Goal: Use online tool/utility: Utilize a website feature to perform a specific function

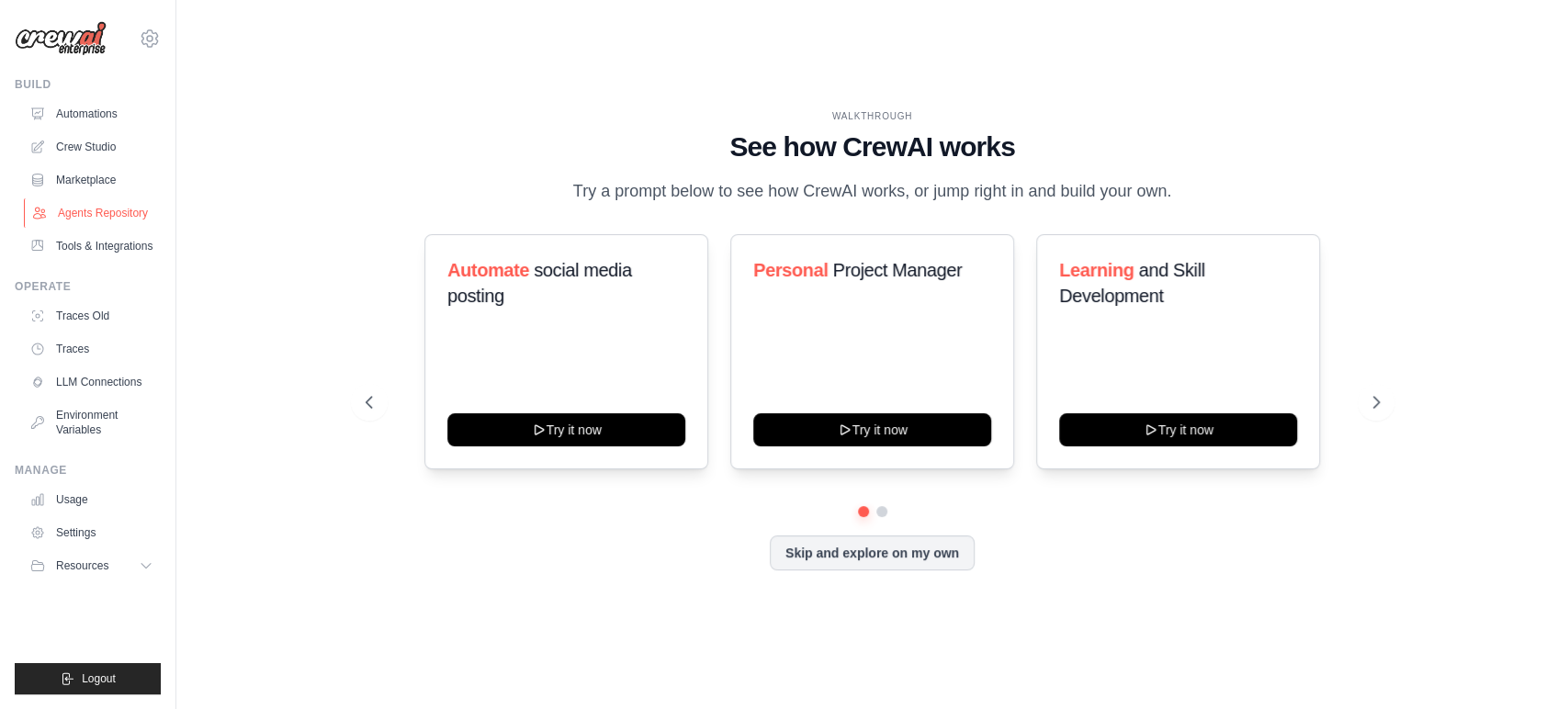
click at [78, 207] on link "Agents Repository" at bounding box center [93, 212] width 139 height 29
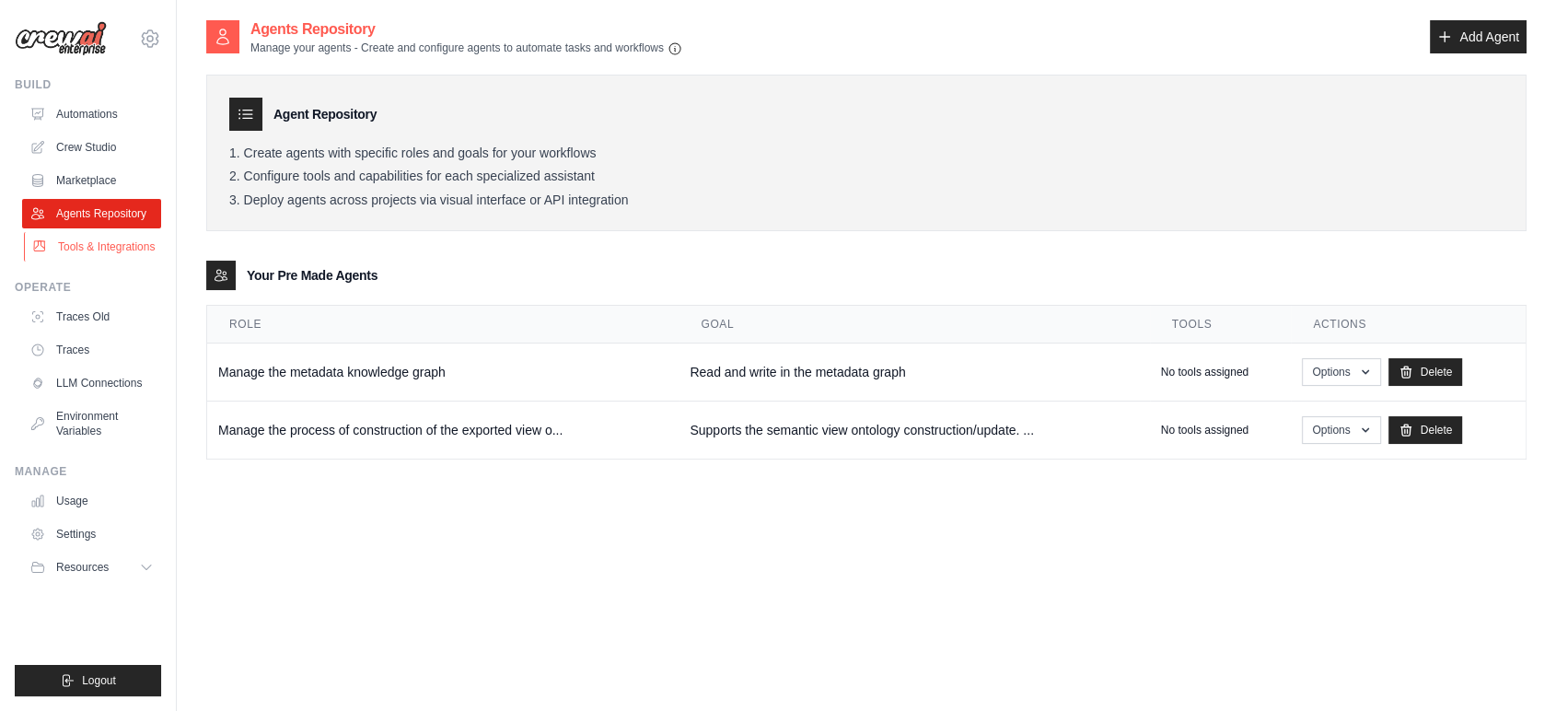
click at [76, 244] on link "Tools & Integrations" at bounding box center [93, 246] width 139 height 29
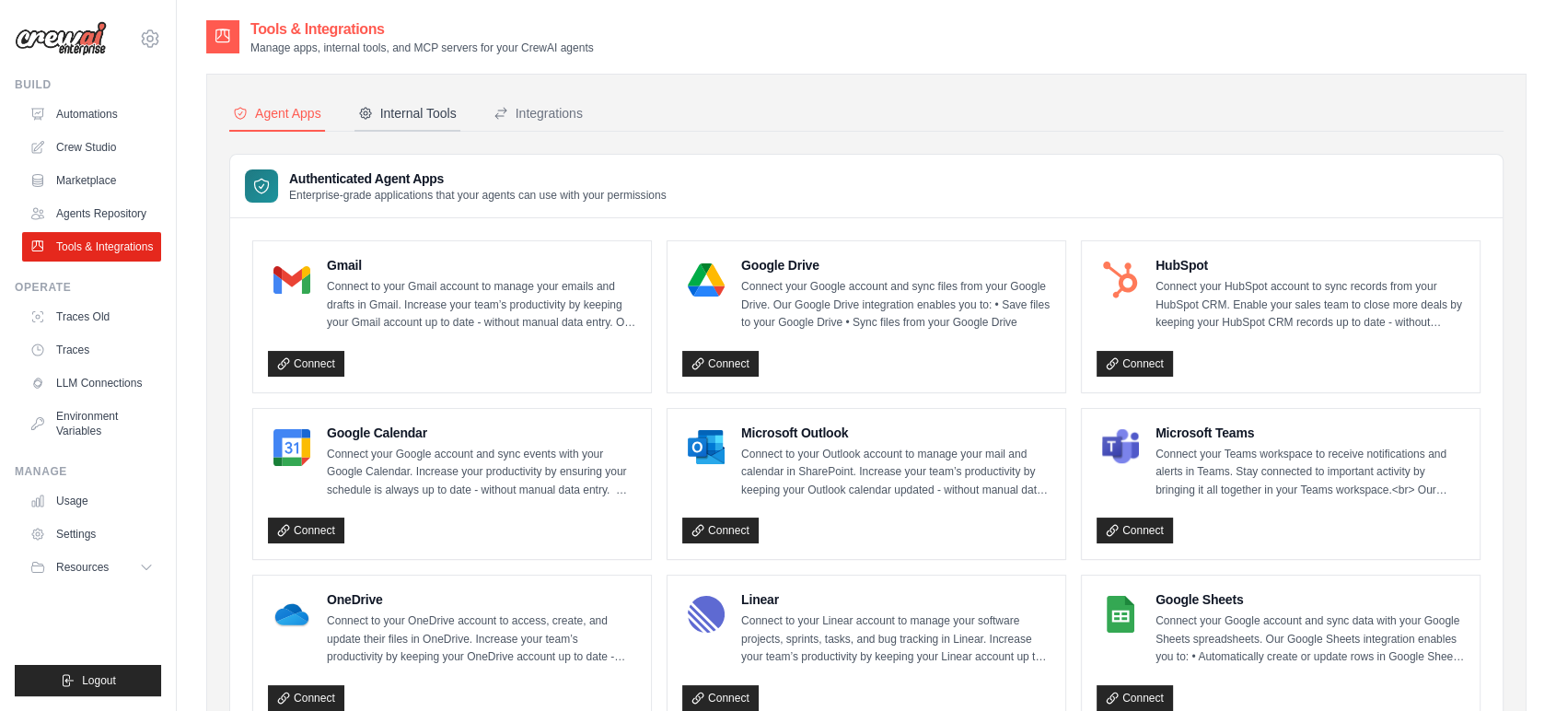
click at [413, 131] on button "Internal Tools" at bounding box center [408, 114] width 106 height 35
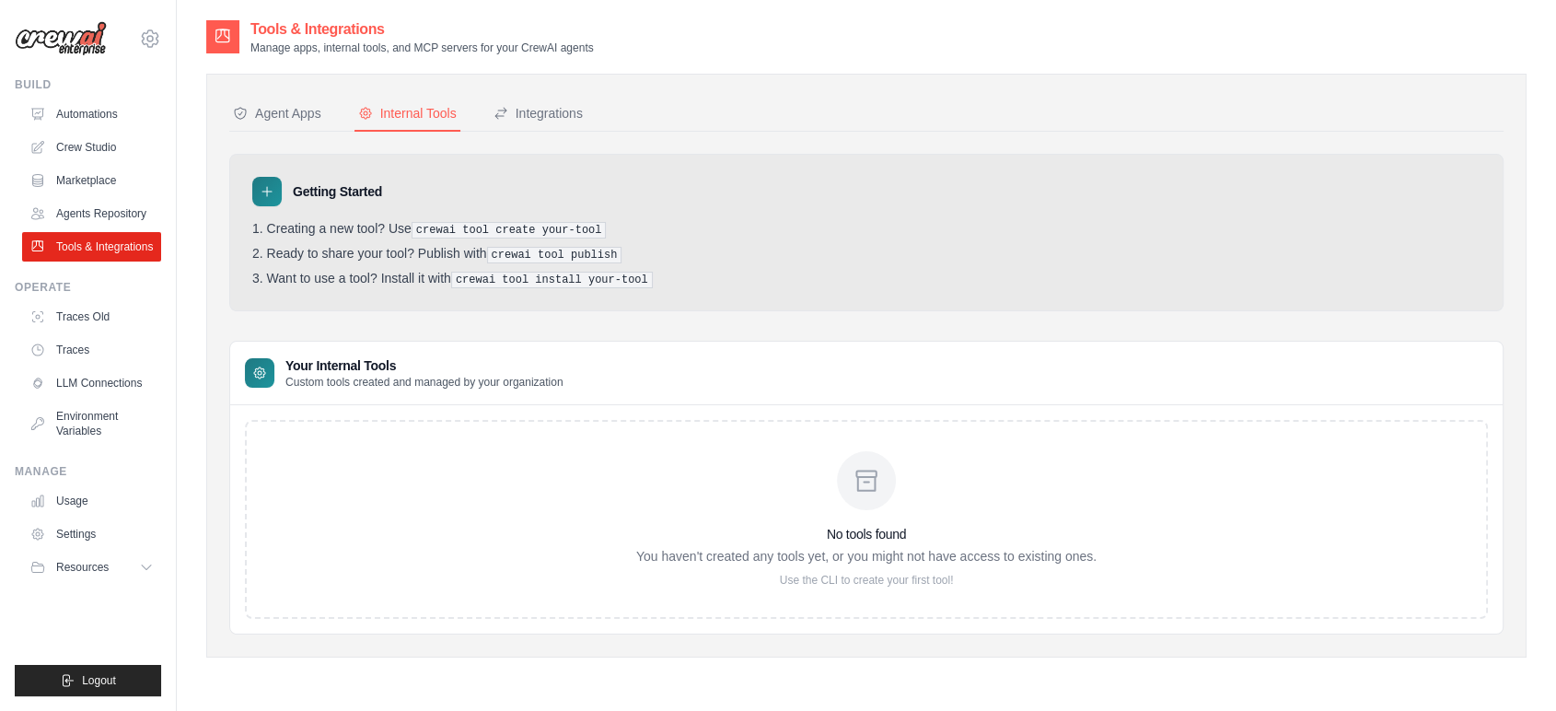
click at [414, 116] on div "Internal Tools" at bounding box center [407, 113] width 99 height 18
click at [348, 462] on div "No tools found You haven't created any tools yet, or you might not have access …" at bounding box center [866, 519] width 1243 height 199
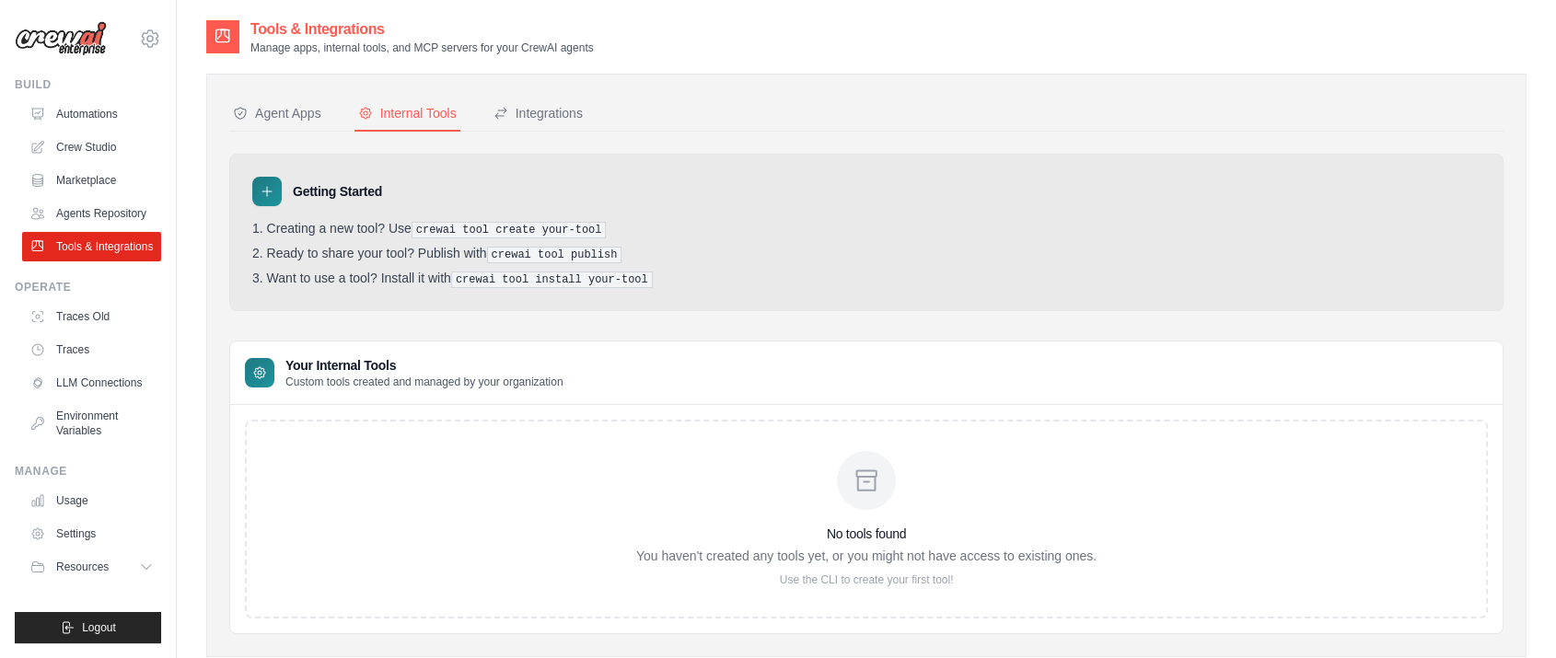
click at [404, 120] on div "Internal Tools" at bounding box center [407, 113] width 99 height 18
click at [414, 234] on pre "crewai tool create your-tool" at bounding box center [509, 230] width 195 height 17
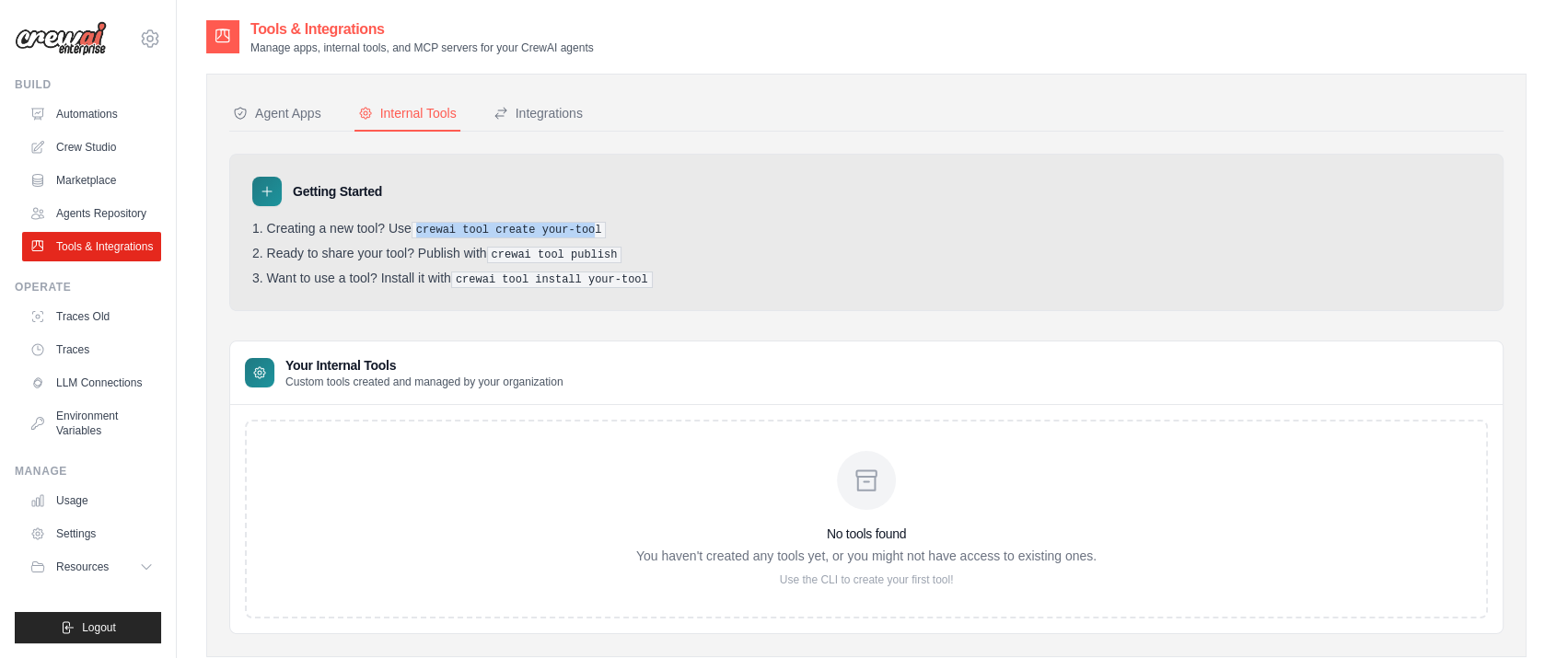
drag, startPoint x: 423, startPoint y: 230, endPoint x: 614, endPoint y: 245, distance: 192.1
click at [604, 242] on ol "Creating a new tool? Use crewai tool create your-tool Ready to share your tool?…" at bounding box center [866, 254] width 1229 height 67
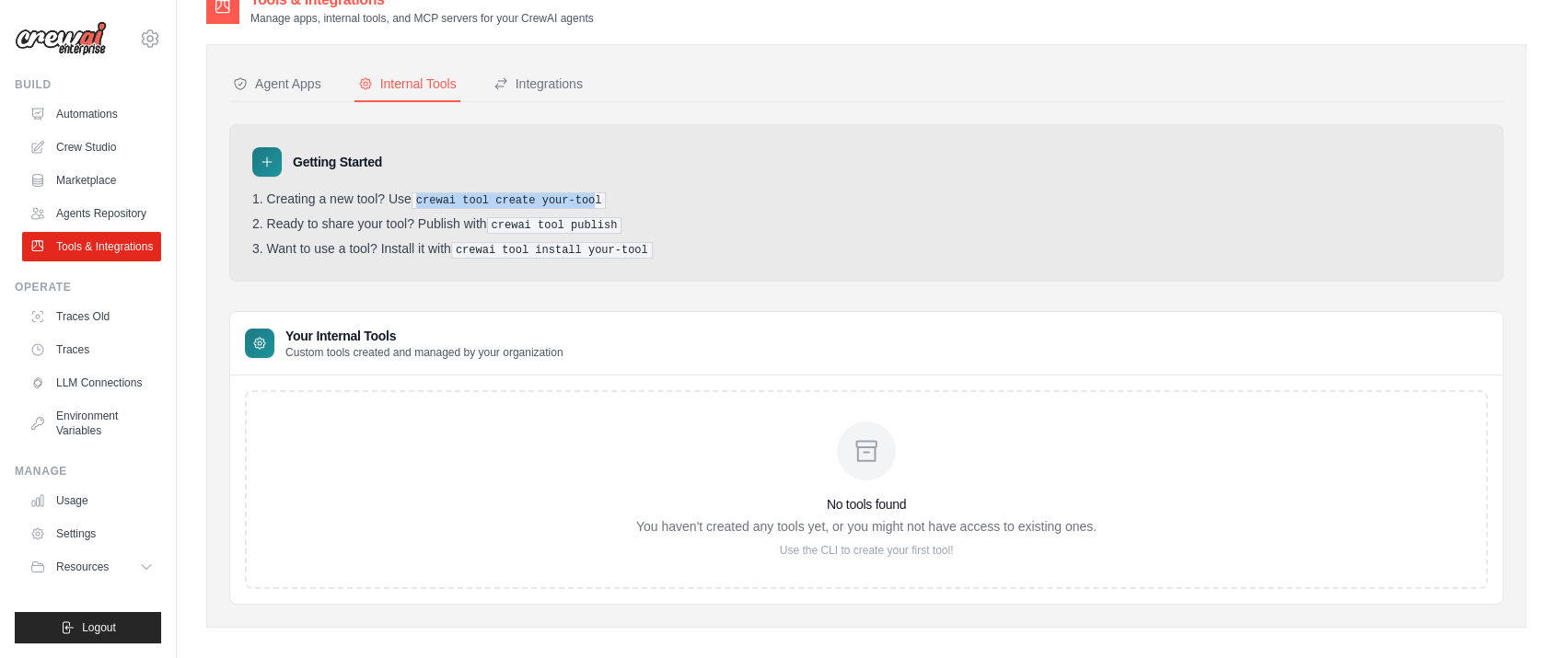
scroll to position [44, 0]
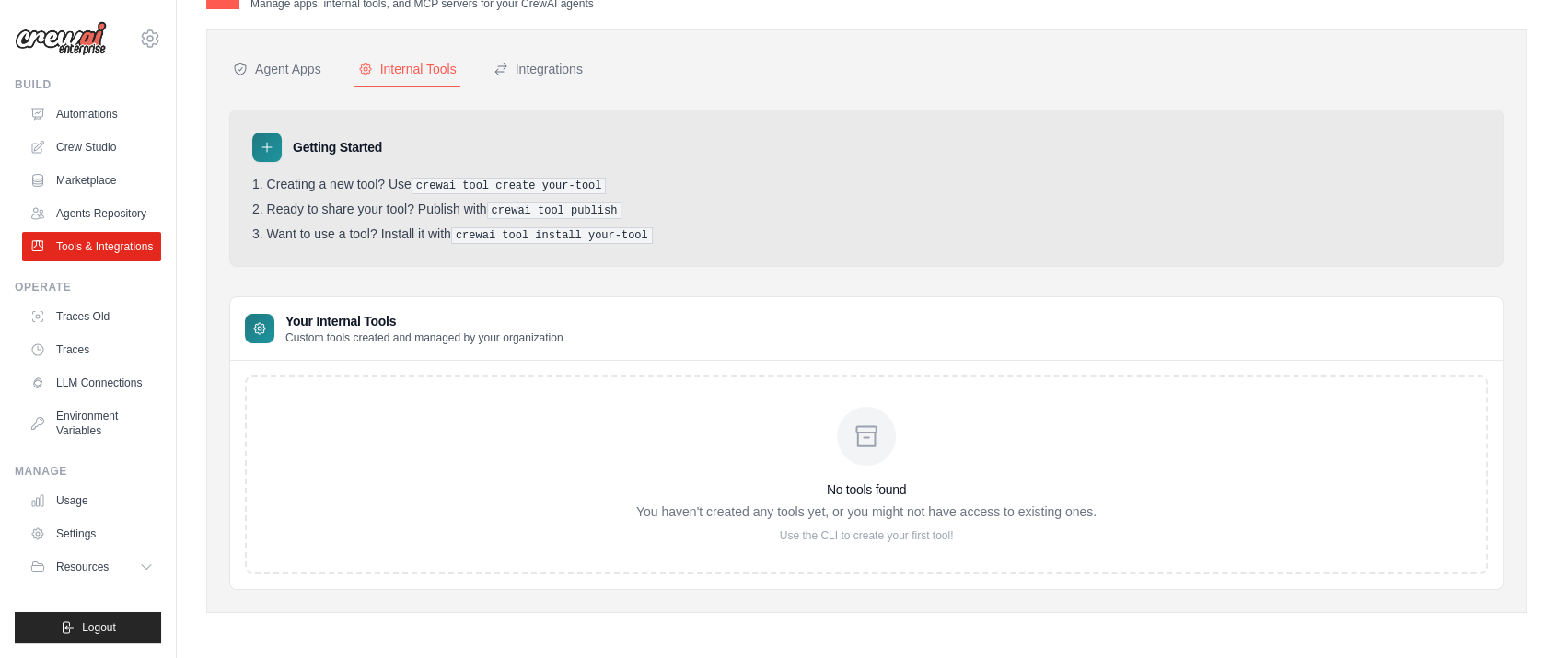
click at [545, 417] on div "No tools found You haven't created any tools yet, or you might not have access …" at bounding box center [866, 475] width 1243 height 199
click at [758, 507] on div "No tools found You haven't created any tools yet, or you might not have access …" at bounding box center [866, 475] width 460 height 136
click at [816, 541] on div "No tools found You haven't created any tools yet, or you might not have access …" at bounding box center [866, 475] width 1243 height 199
click at [518, 57] on button "Integrations" at bounding box center [538, 69] width 97 height 35
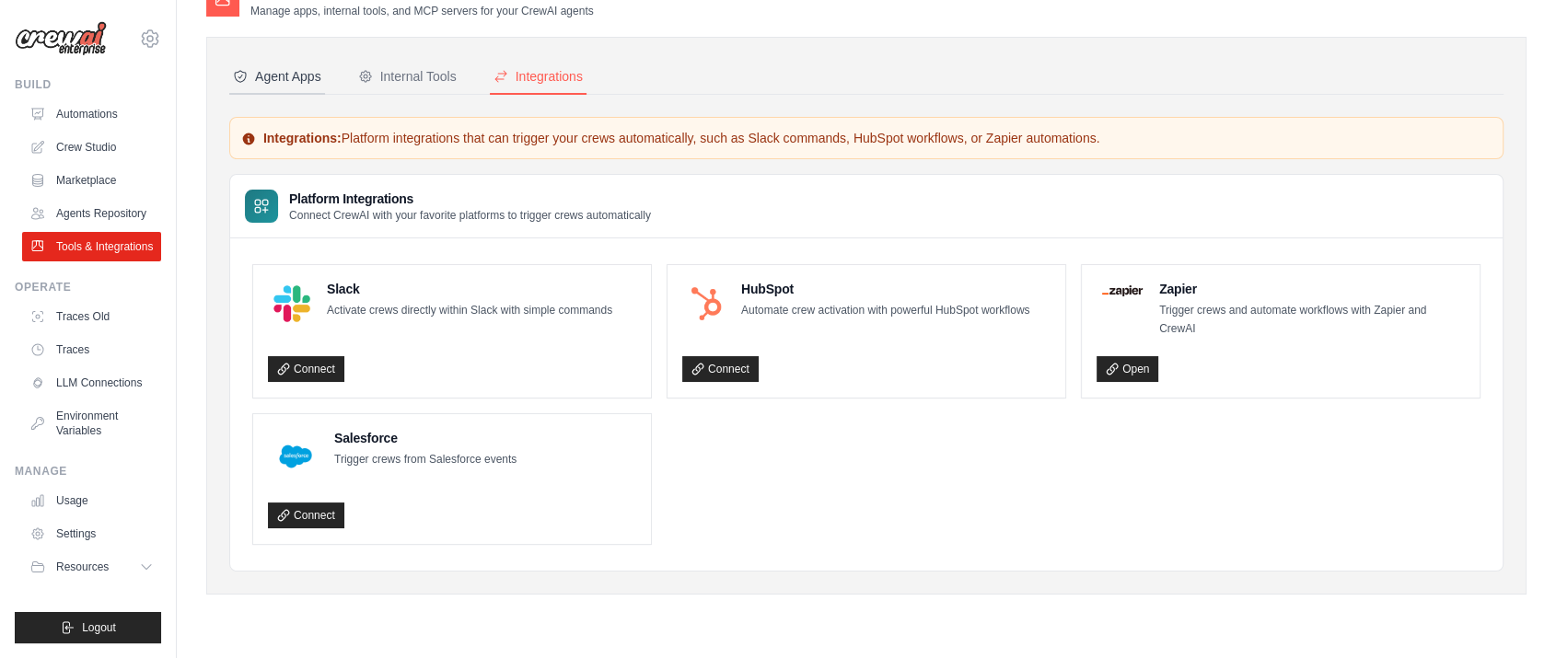
click at [308, 86] on button "Agent Apps" at bounding box center [277, 77] width 96 height 35
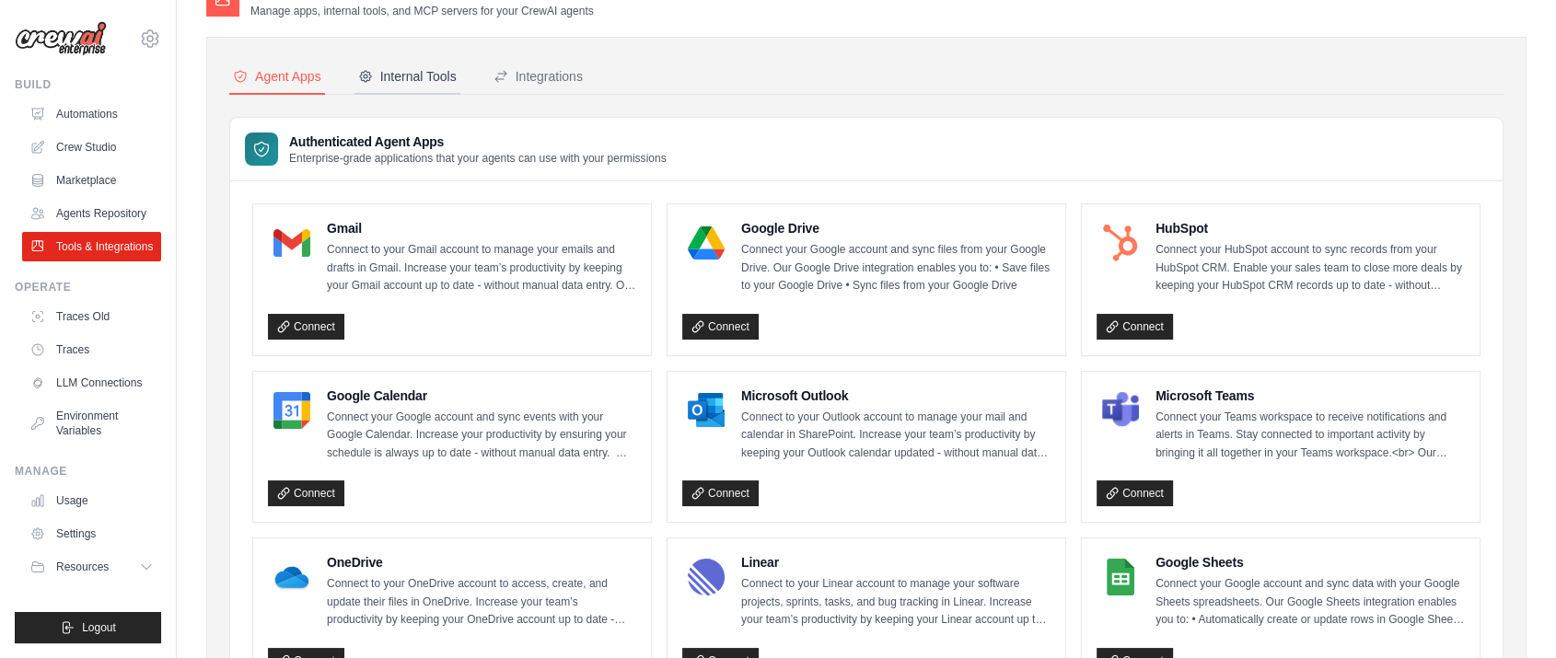
click at [412, 75] on div "Internal Tools" at bounding box center [407, 76] width 99 height 18
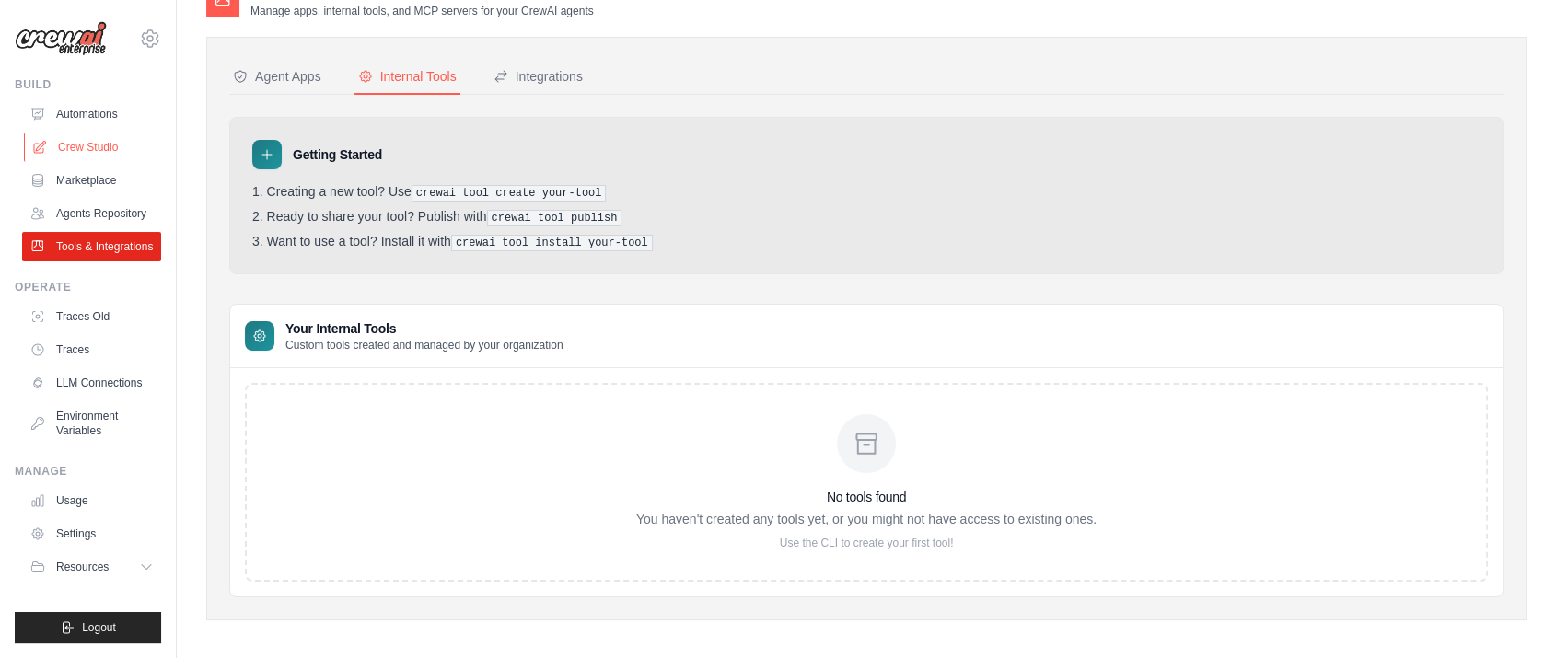
click at [107, 145] on link "Crew Studio" at bounding box center [93, 147] width 139 height 29
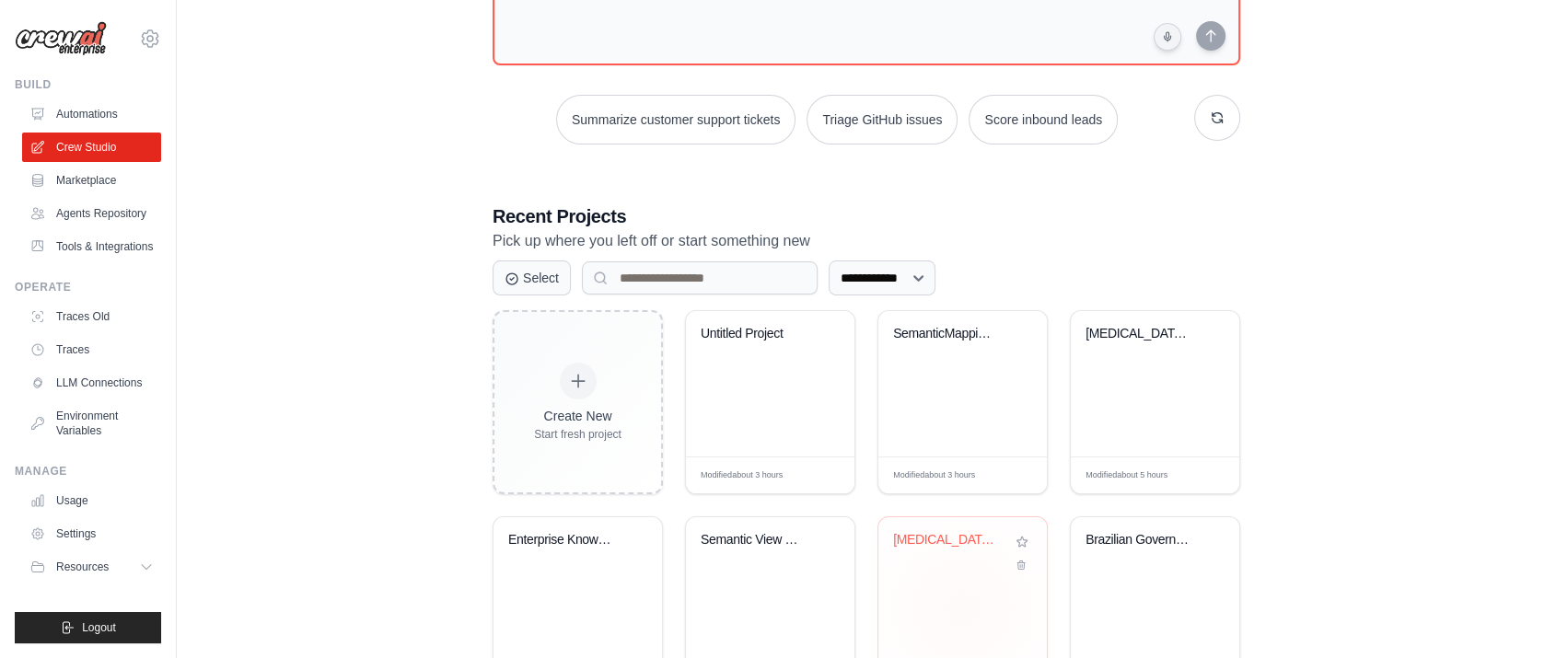
scroll to position [204, 0]
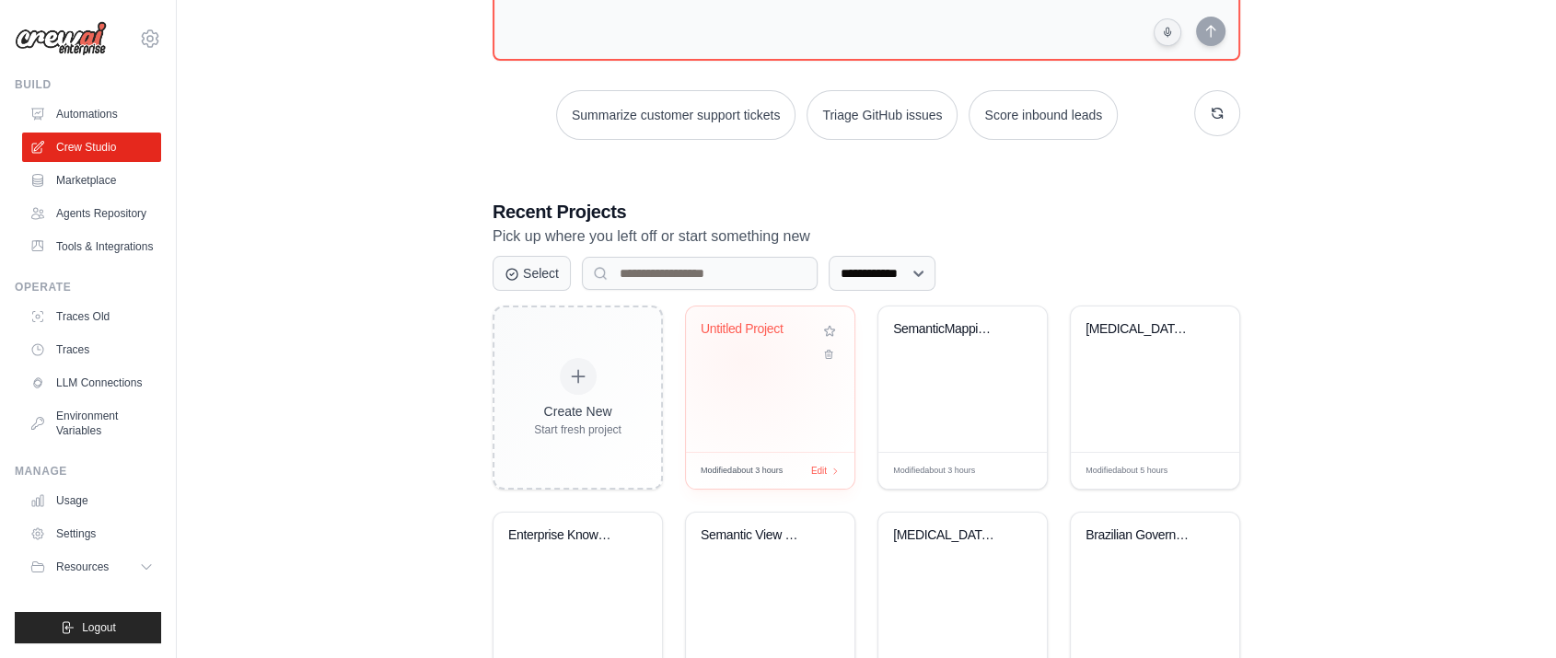
click at [739, 362] on div "Untitled Project" at bounding box center [770, 380] width 169 height 146
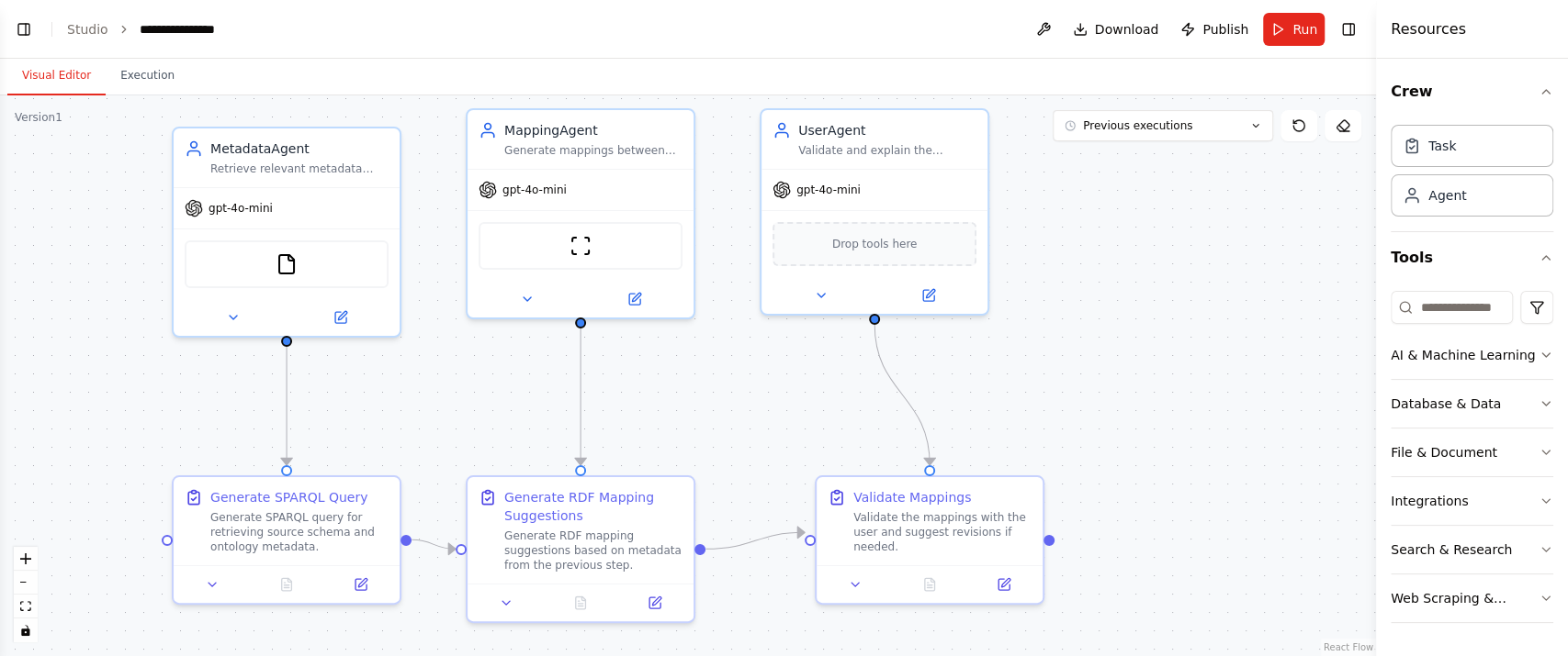
scroll to position [4295, 0]
drag, startPoint x: 1029, startPoint y: 448, endPoint x: 1198, endPoint y: 334, distance: 203.9
click at [1178, 332] on div ".deletable-edge-delete-btn { width: 20px; height: 20px; border: 0px solid #ffff…" at bounding box center [688, 376] width 1376 height 561
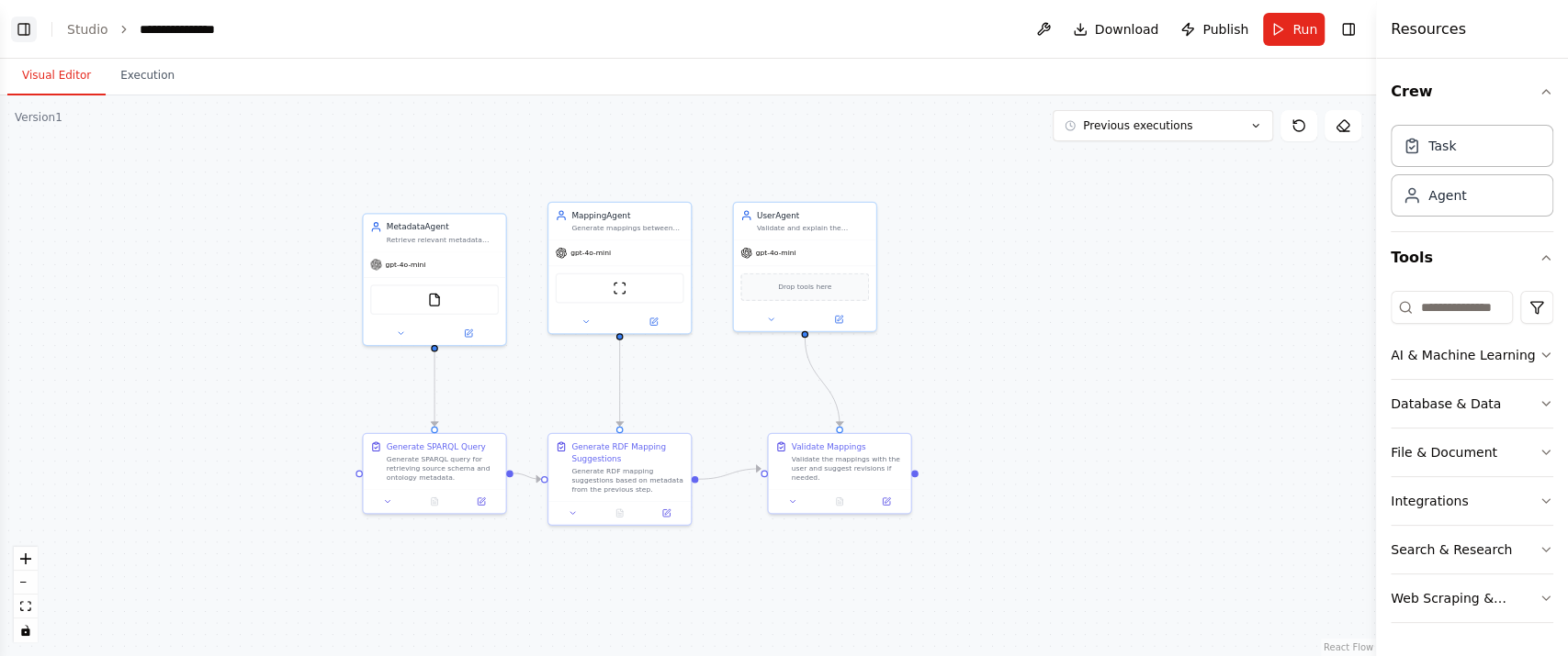
click at [23, 28] on button "Toggle Left Sidebar" at bounding box center [24, 30] width 26 height 26
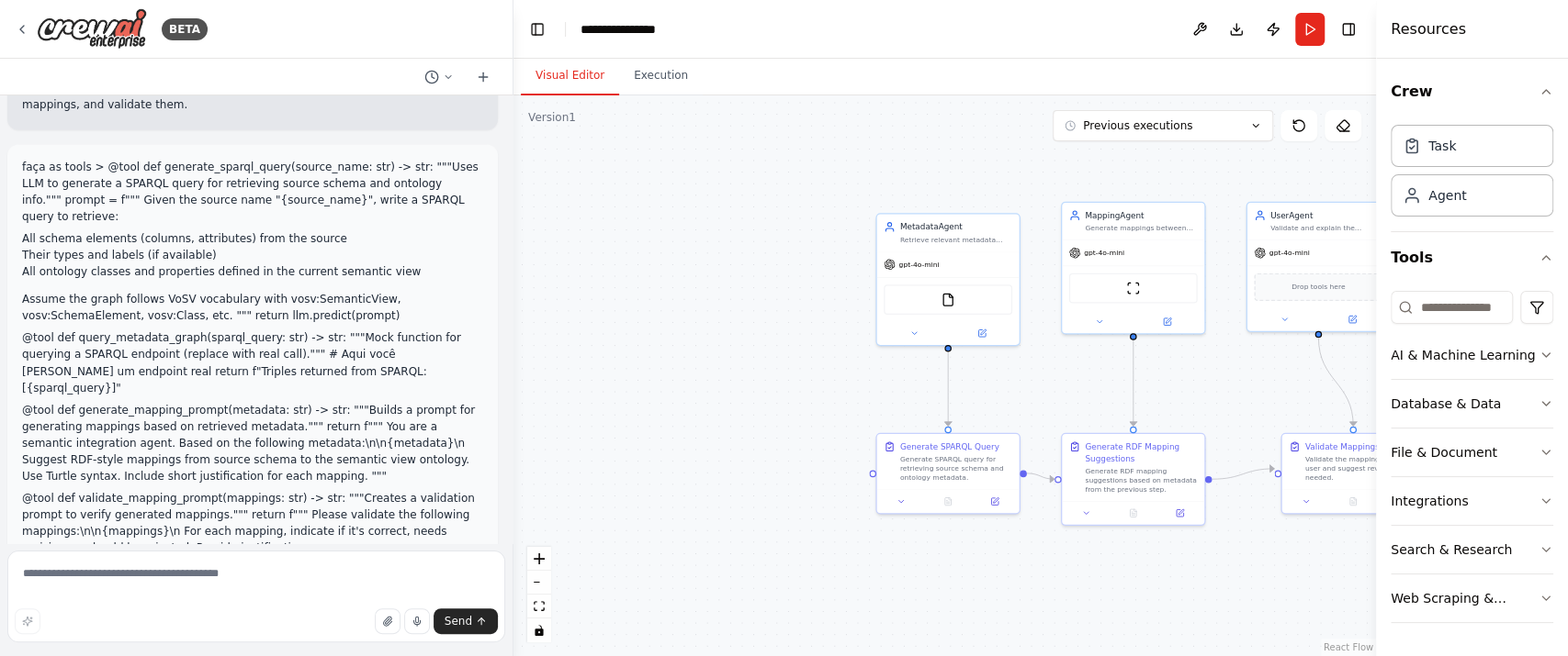
scroll to position [1974, 0]
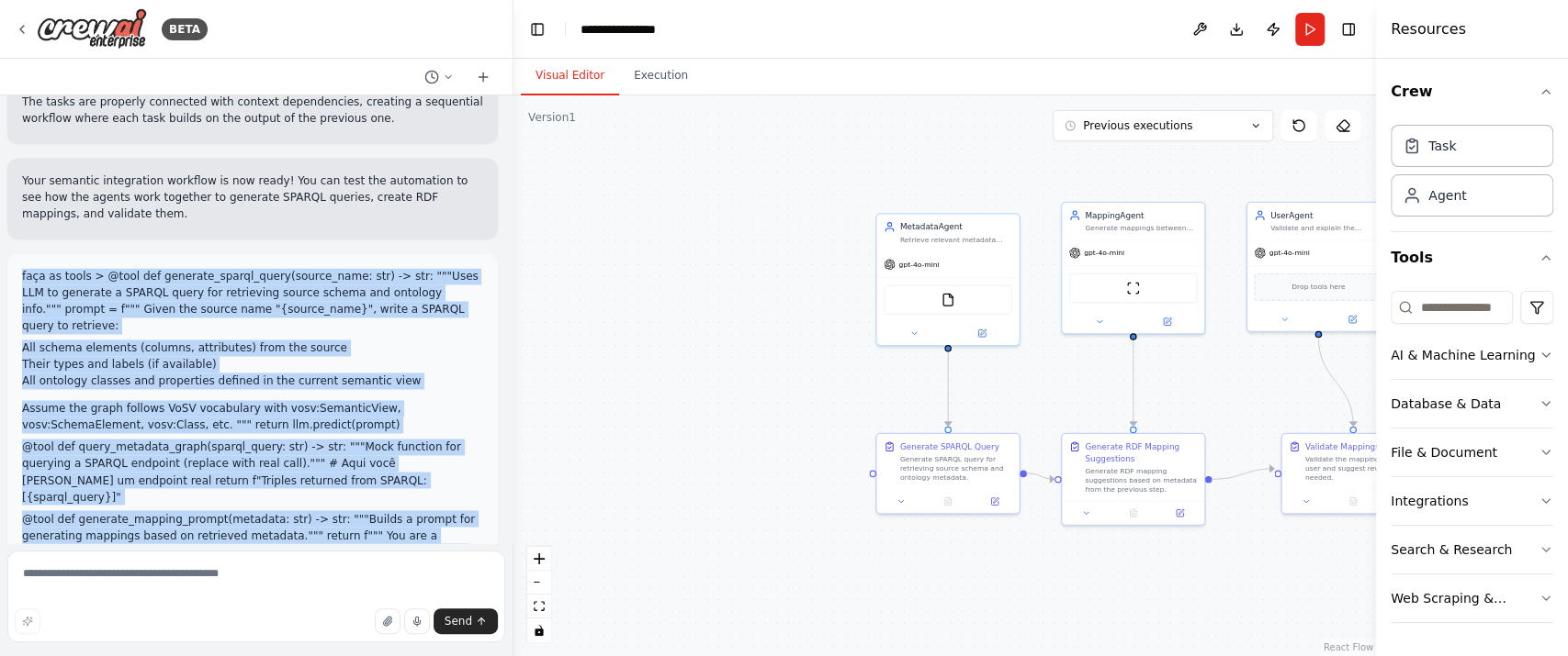
drag, startPoint x: 236, startPoint y: 529, endPoint x: 16, endPoint y: 167, distance: 423.6
click at [16, 253] on div "faça as tools > @tool def generate_sparql_query(source_name: str) -> str: """Us…" at bounding box center [252, 467] width 491 height 428
copy div "faça as tools > @tool def generate_sparql_query(source_name: str) -> str: """Us…"
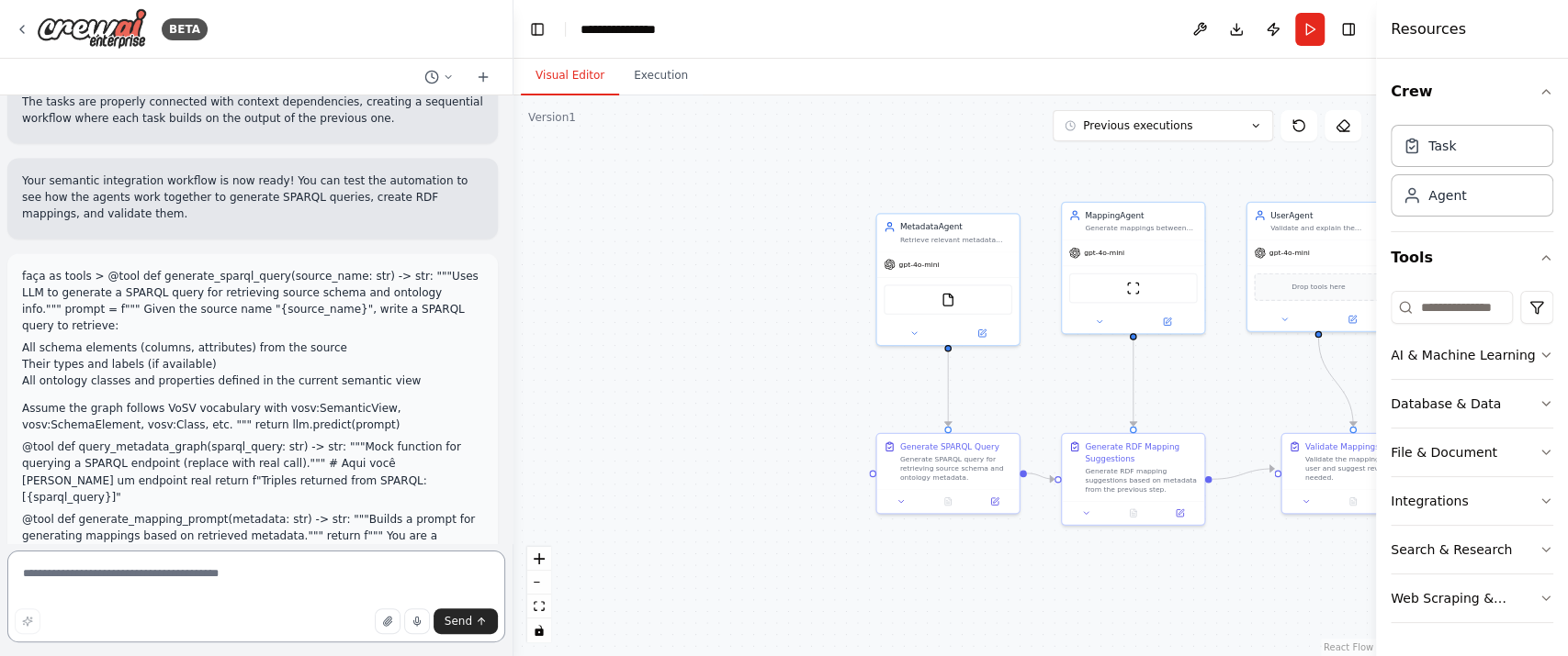
click at [214, 579] on textarea at bounding box center [255, 597] width 498 height 92
paste textarea "**********"
type textarea "**********"
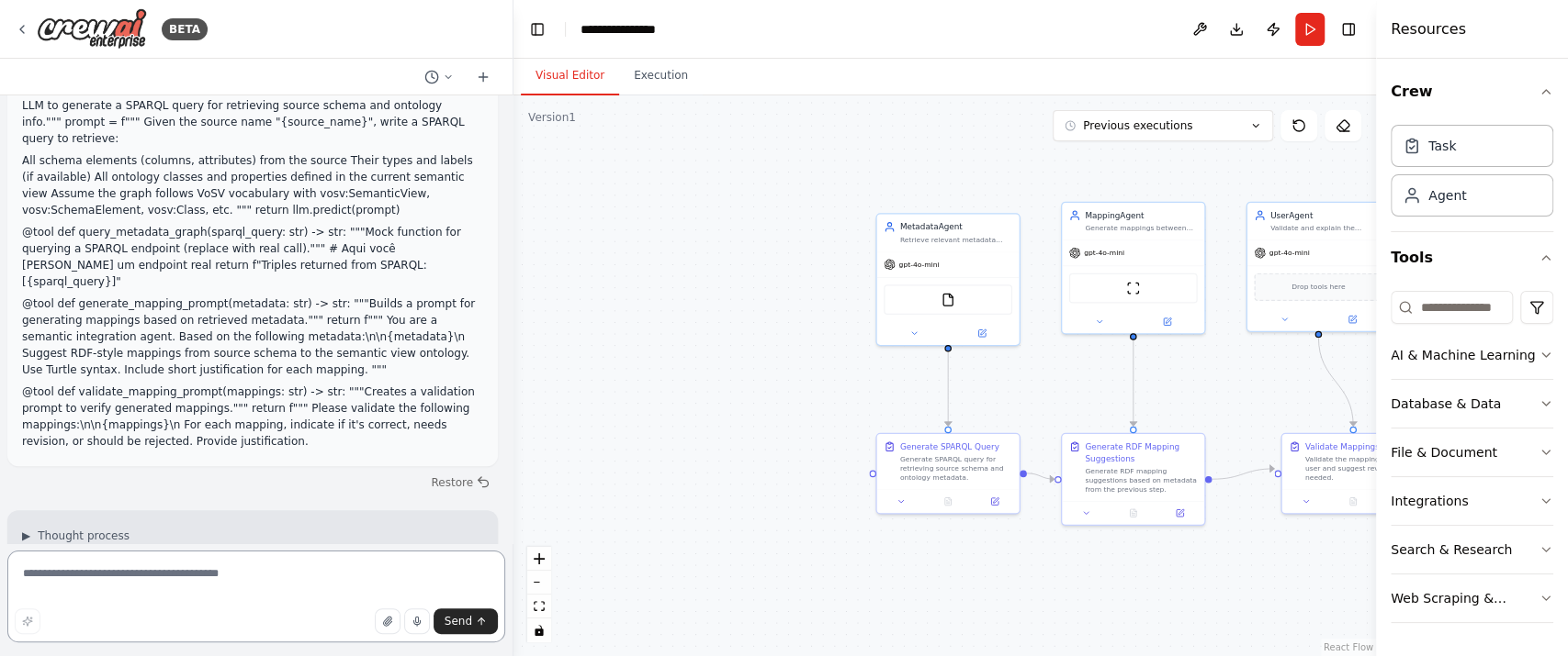
scroll to position [5935, 0]
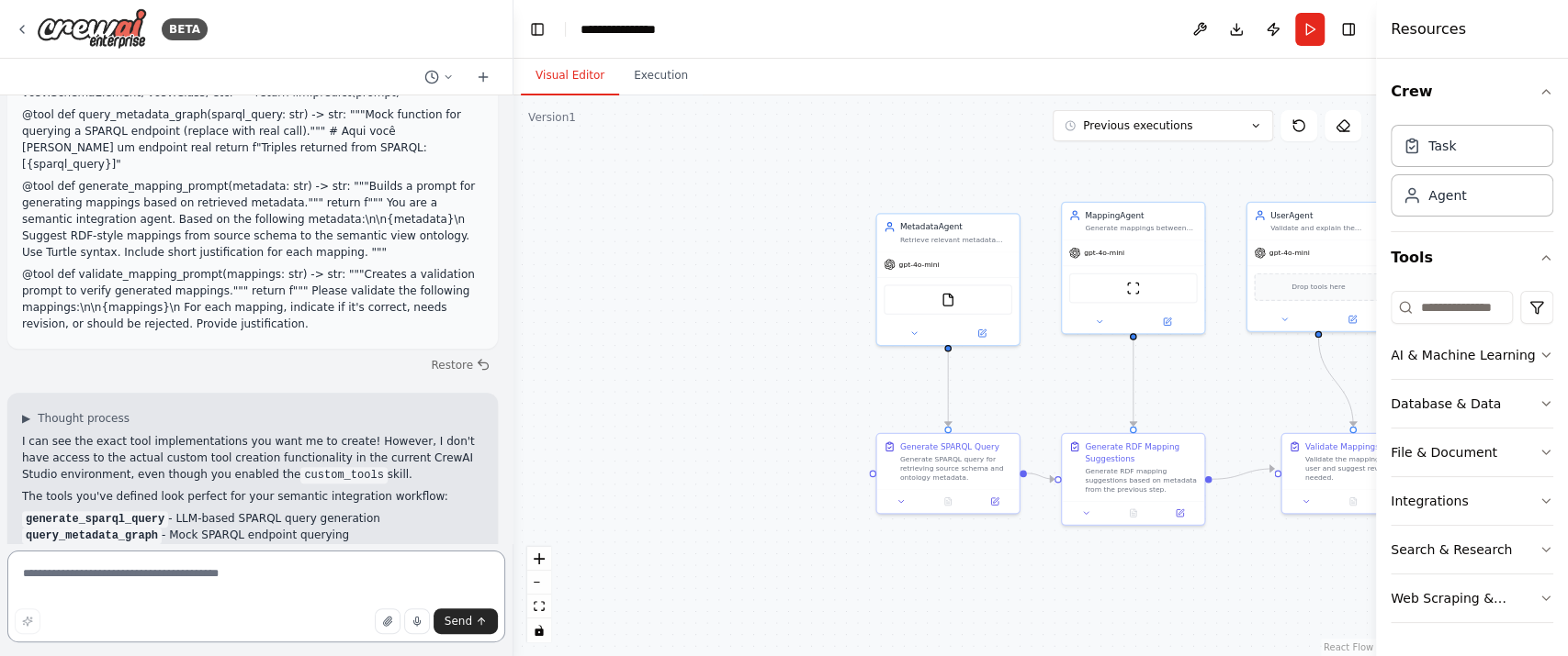
click at [189, 579] on textarea at bounding box center [255, 597] width 498 height 92
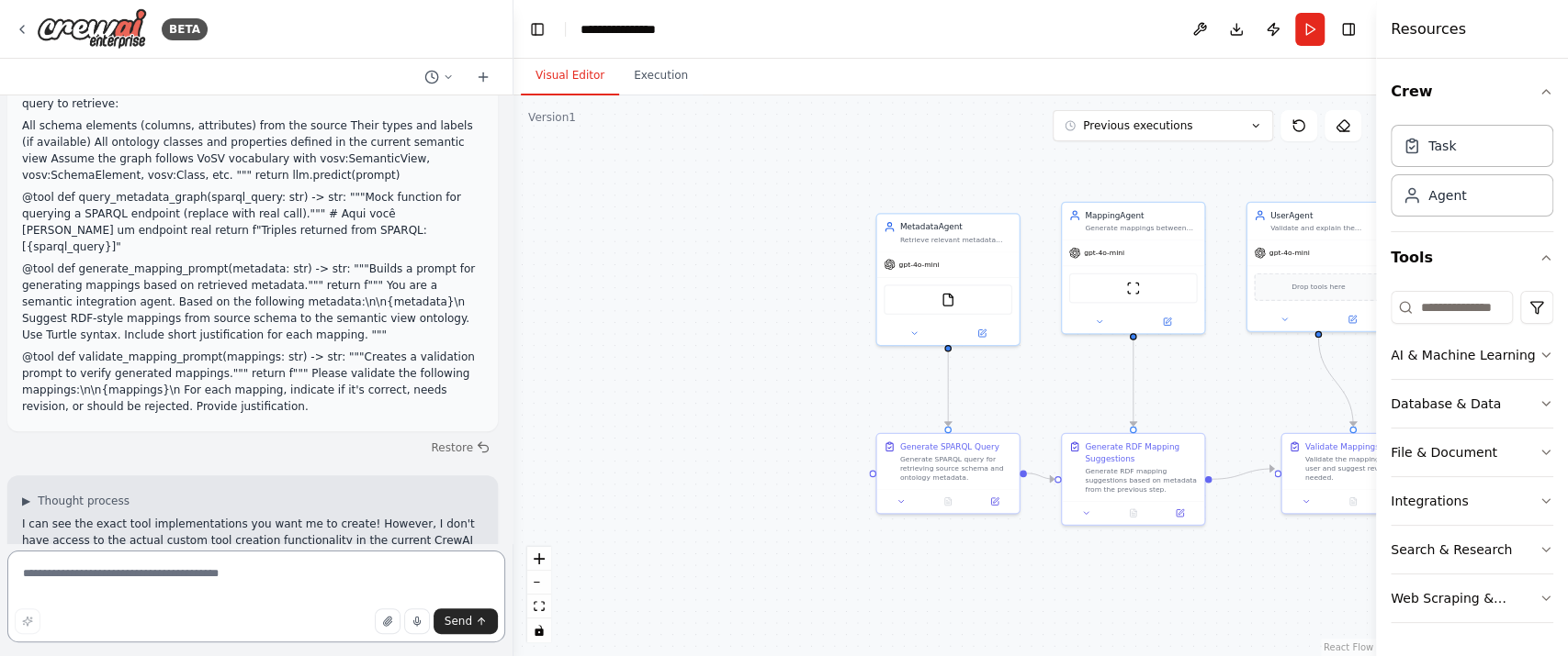
scroll to position [5731, 0]
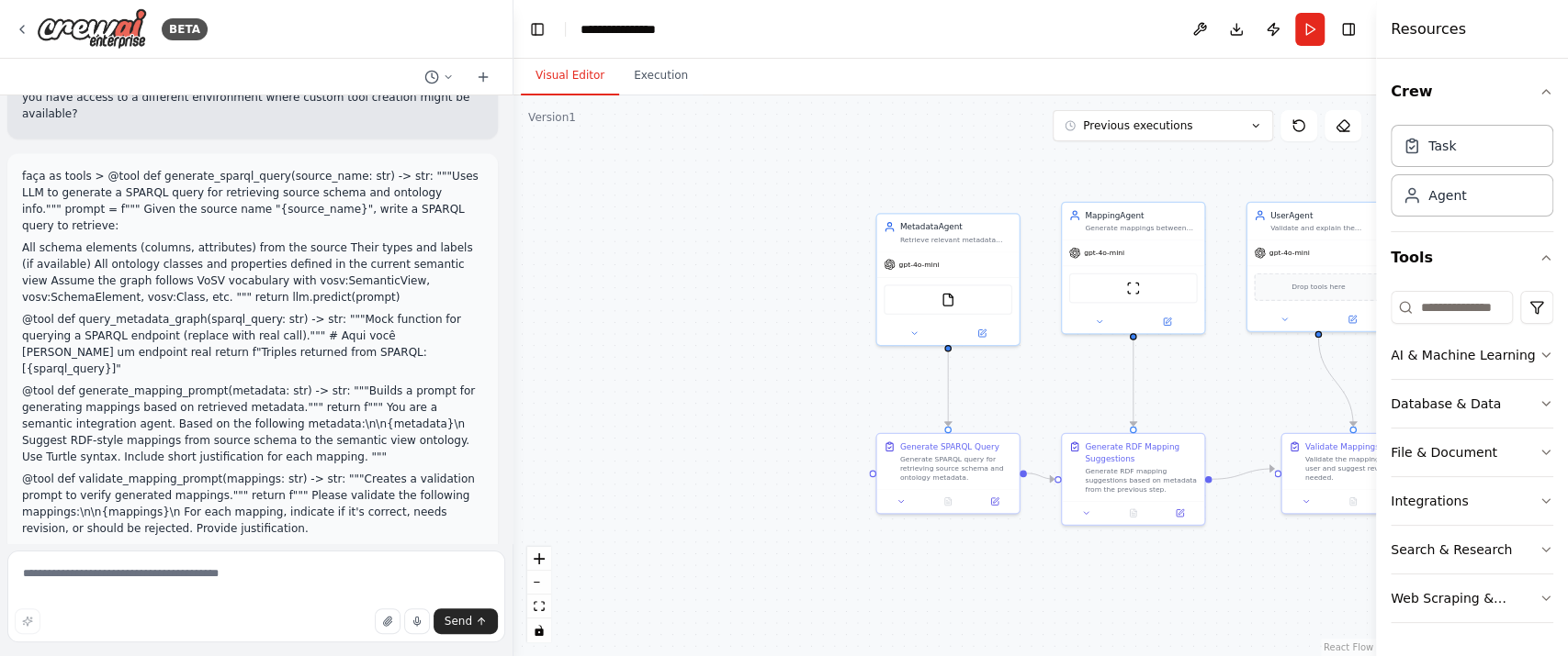
click at [85, 638] on p "I can see the exact tool implementations you want me to create! However, I don'…" at bounding box center [252, 663] width 461 height 50
click at [148, 575] on textarea at bounding box center [255, 597] width 498 height 92
type textarea "**********"
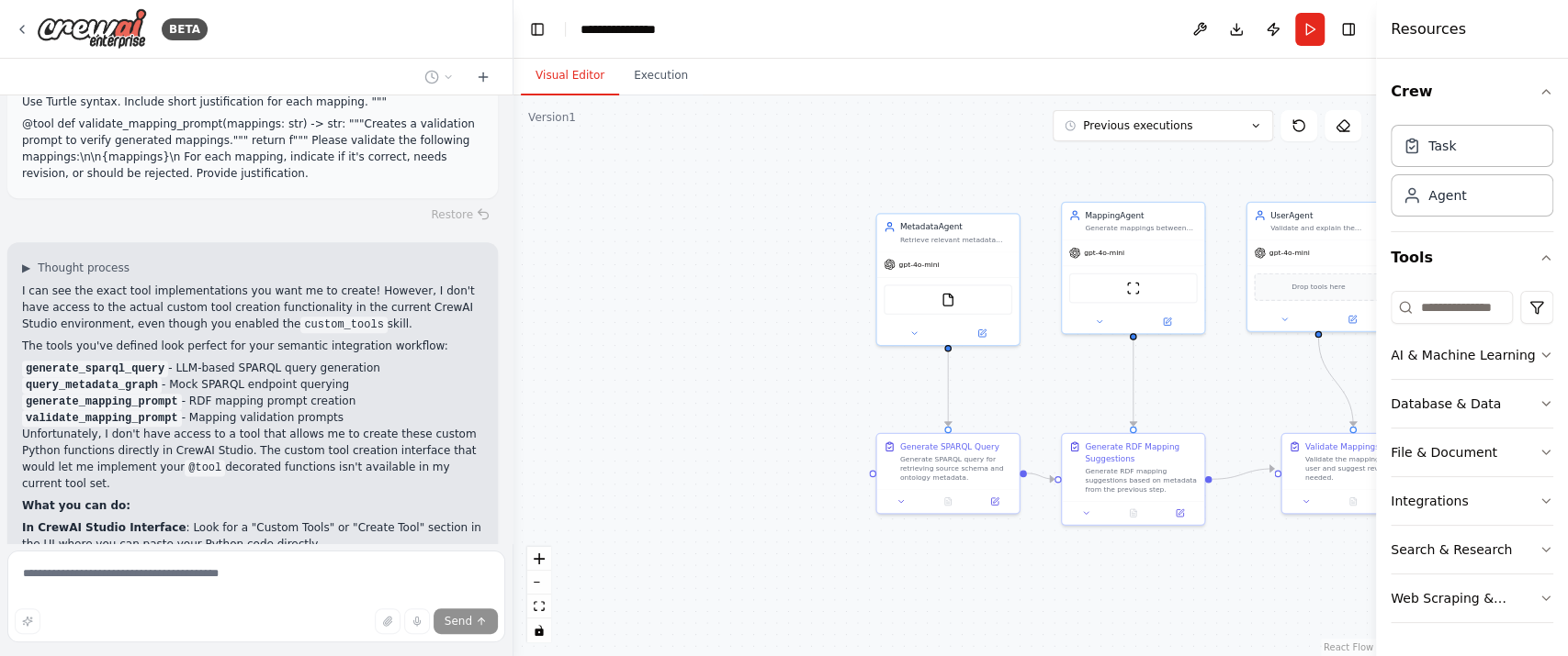
scroll to position [6220, 0]
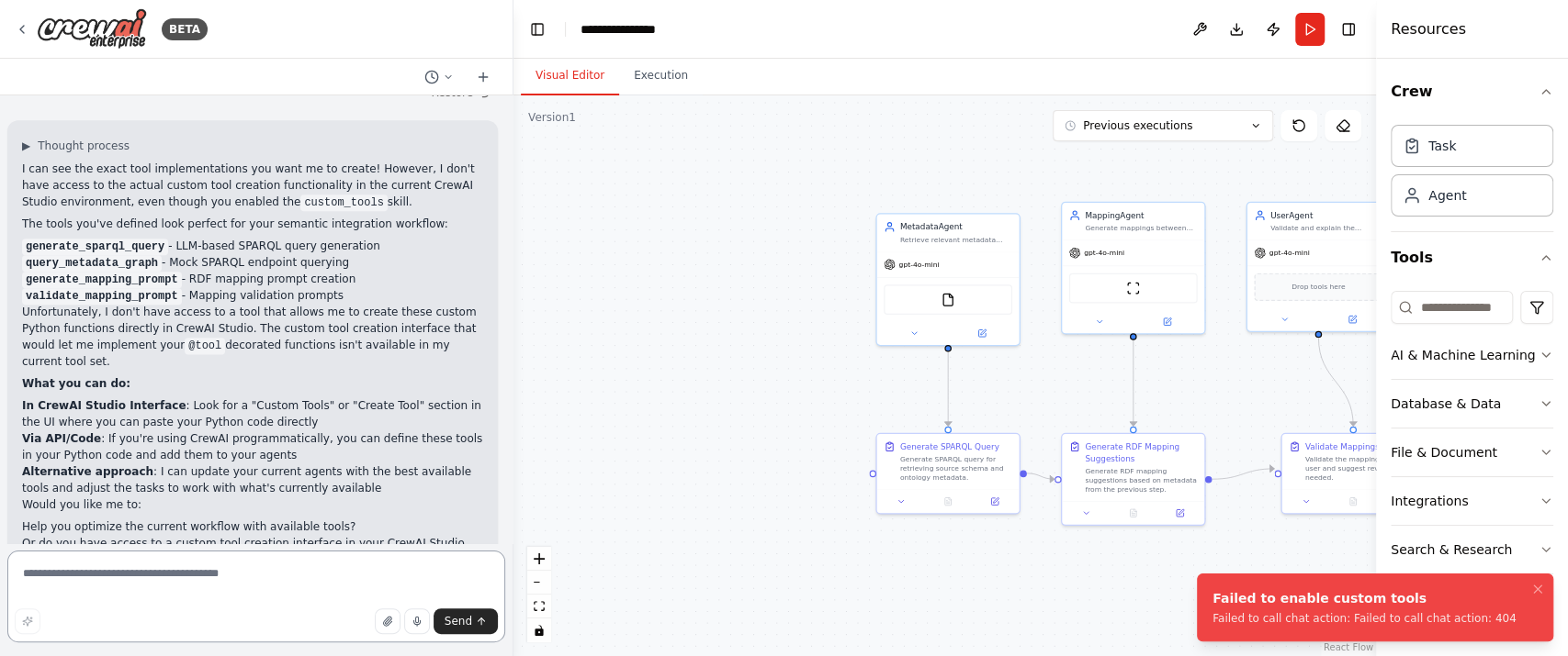
scroll to position [6224, 0]
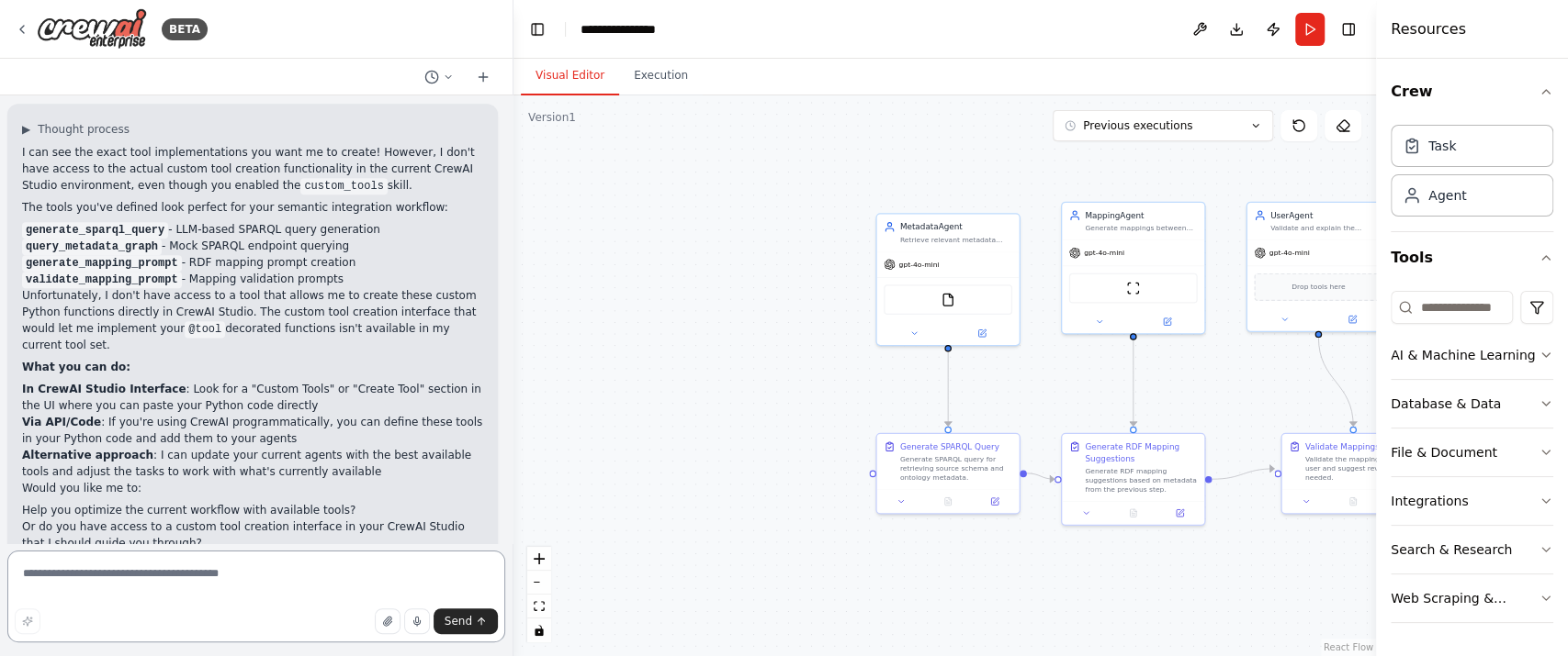
drag, startPoint x: 168, startPoint y: 580, endPoint x: 156, endPoint y: 579, distance: 12.0
click at [168, 579] on textarea at bounding box center [255, 597] width 498 height 92
type textarea "*******"
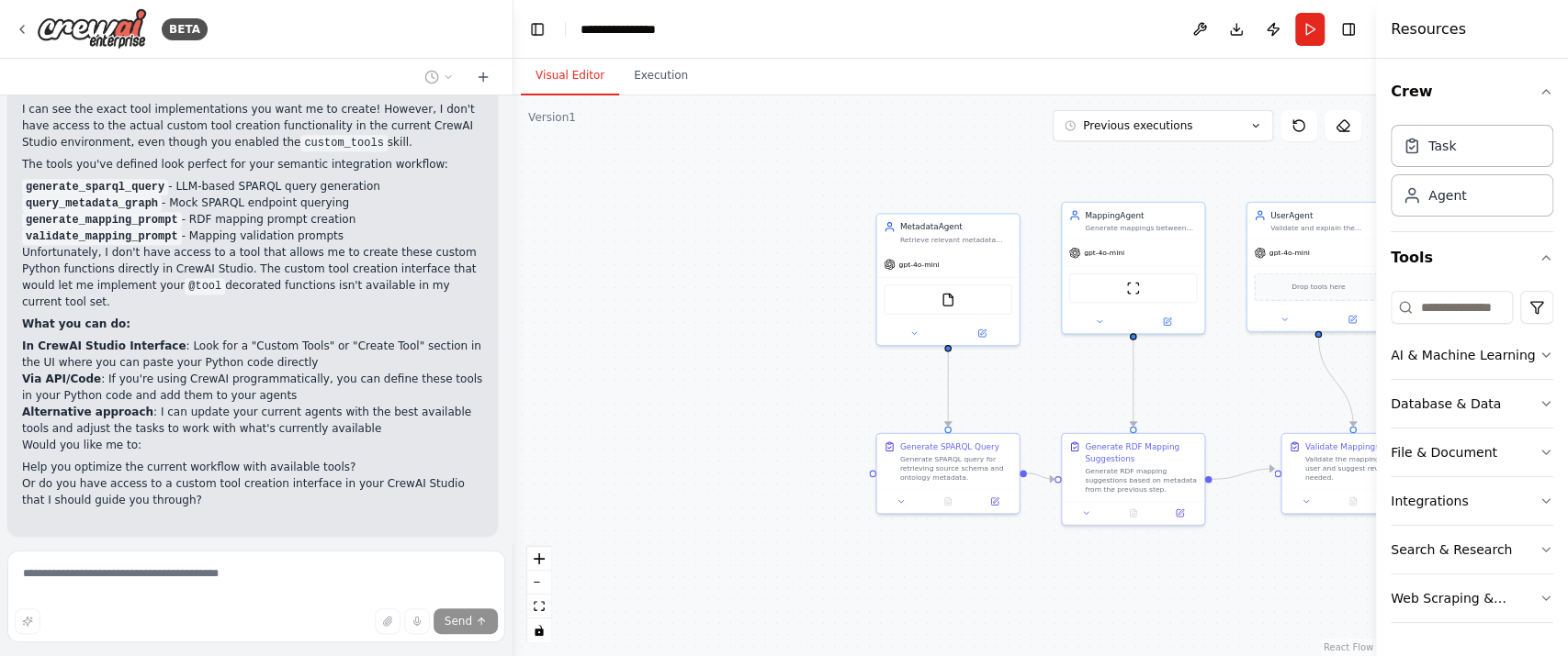
scroll to position [6376, 0]
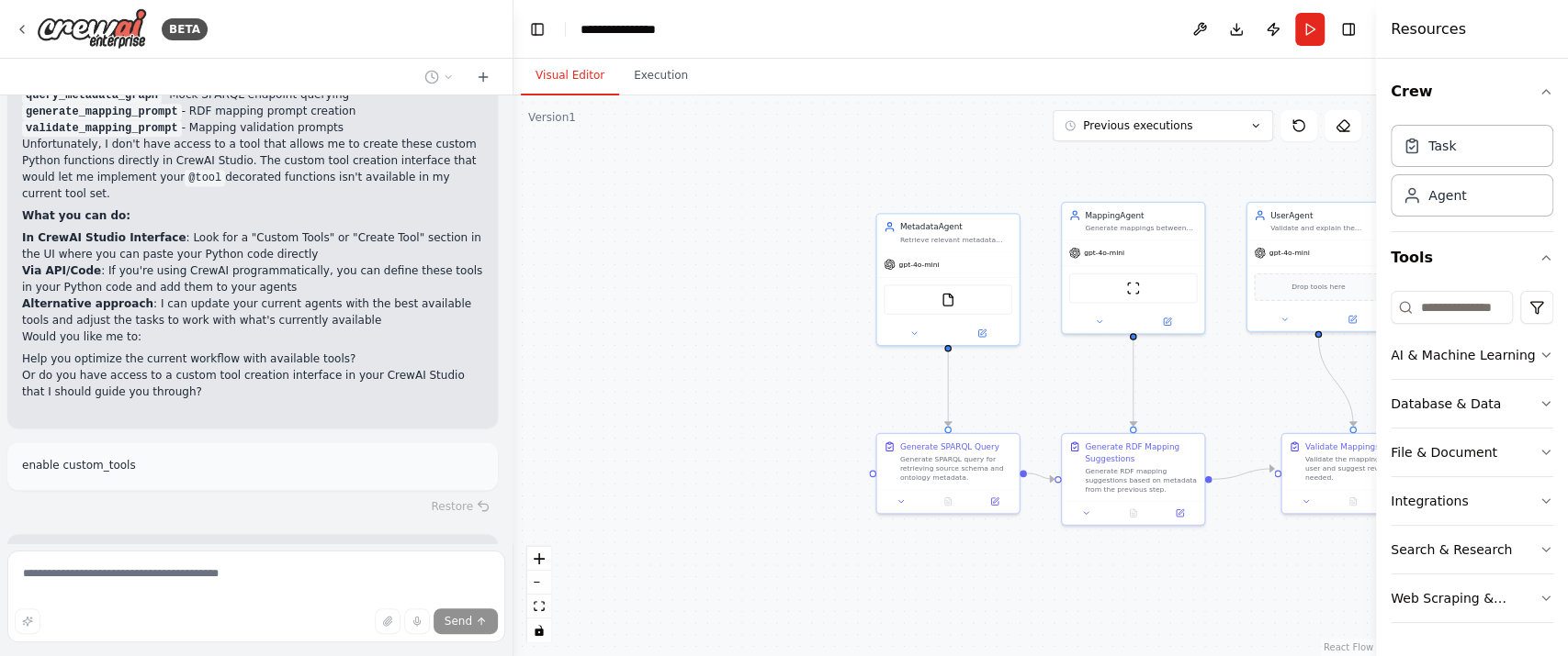
drag, startPoint x: 168, startPoint y: 313, endPoint x: 7, endPoint y: 263, distance: 168.6
click at [7, 534] on div "I've requested permission to enable the custom_tools skill for your project. Pl…" at bounding box center [252, 624] width 491 height 180
click at [220, 637] on li "validate_mapping_prompt" at bounding box center [252, 645] width 461 height 17
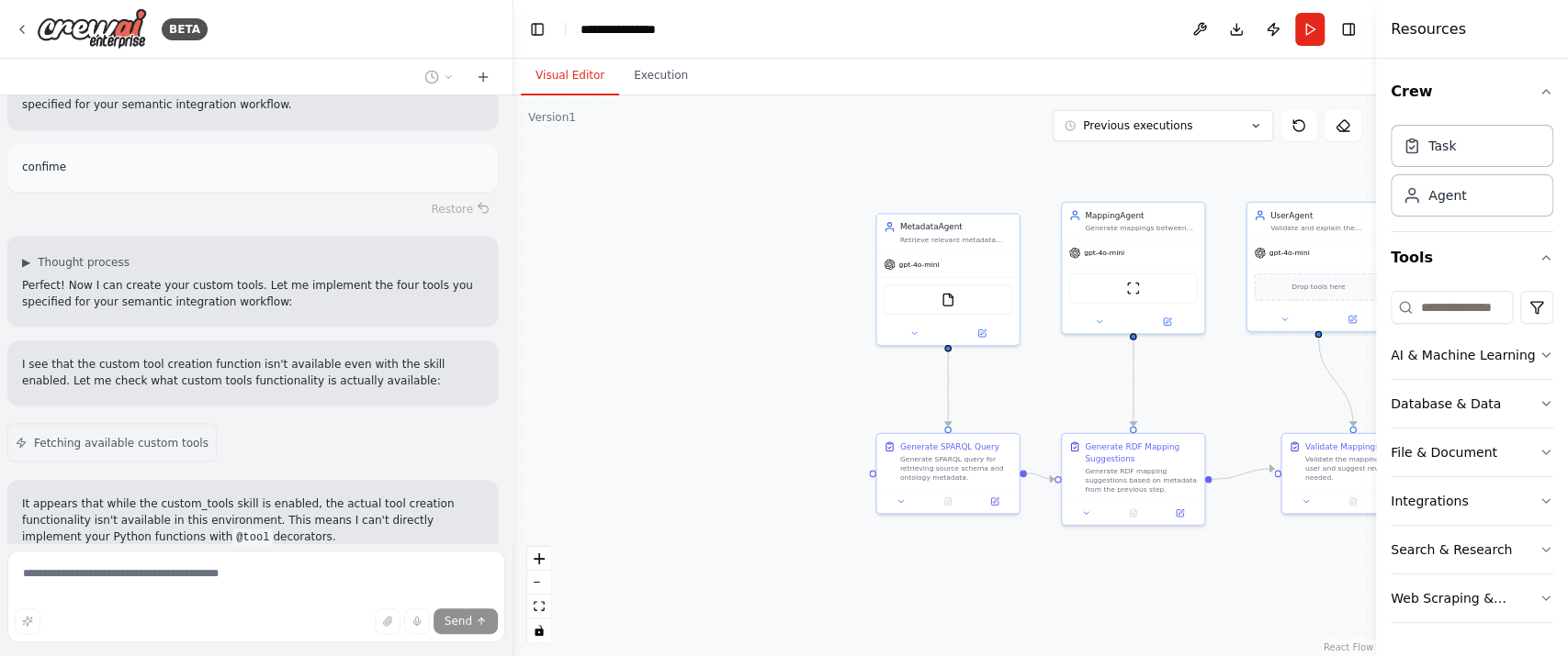
scroll to position [6858, 0]
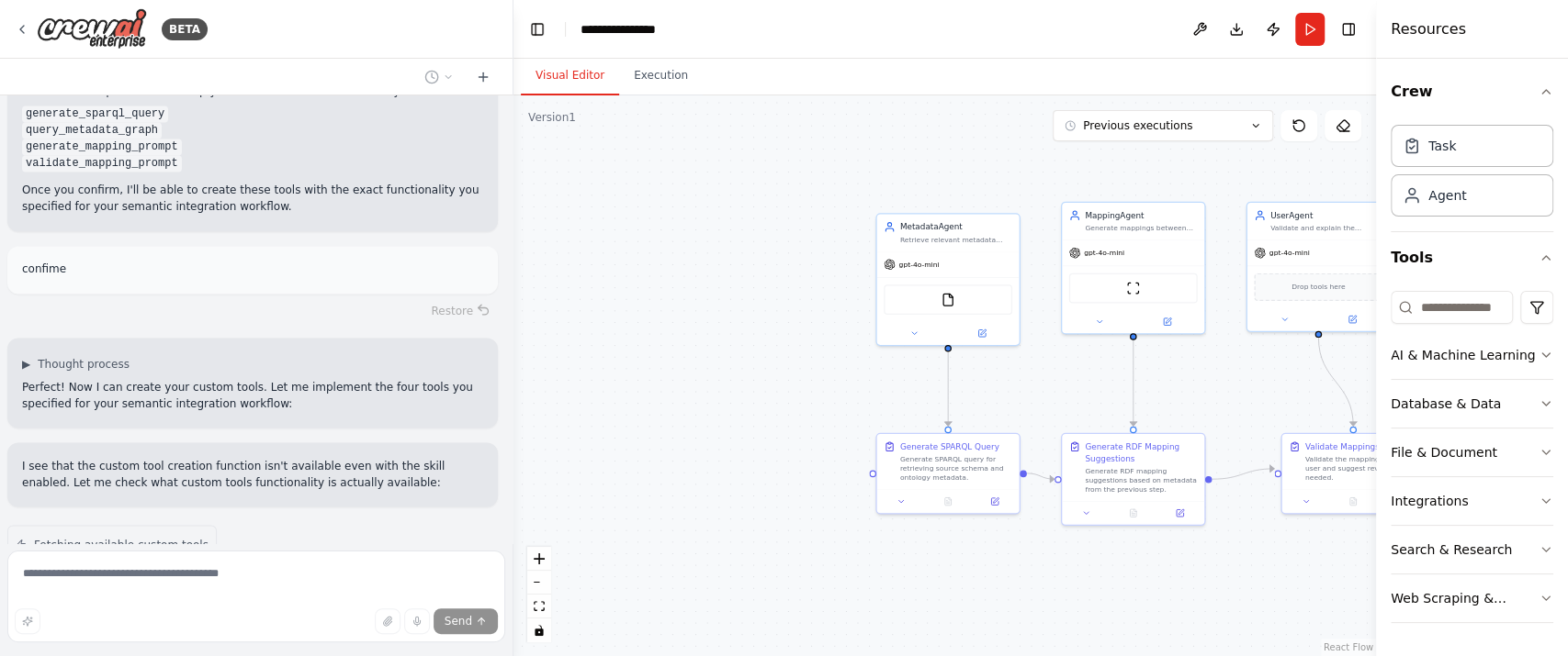
drag, startPoint x: 62, startPoint y: 270, endPoint x: 211, endPoint y: 299, distance: 151.8
click at [211, 597] on p "It appears that while the custom_tools skill is enabled, the actual tool creati…" at bounding box center [252, 622] width 461 height 50
click at [209, 597] on p "It appears that while the custom_tools skill is enabled, the actual tool creati…" at bounding box center [252, 622] width 461 height 50
drag, startPoint x: 203, startPoint y: 302, endPoint x: 189, endPoint y: 287, distance: 20.5
click at [189, 597] on p "It appears that while the custom_tools skill is enabled, the actual tool creati…" at bounding box center [252, 622] width 461 height 50
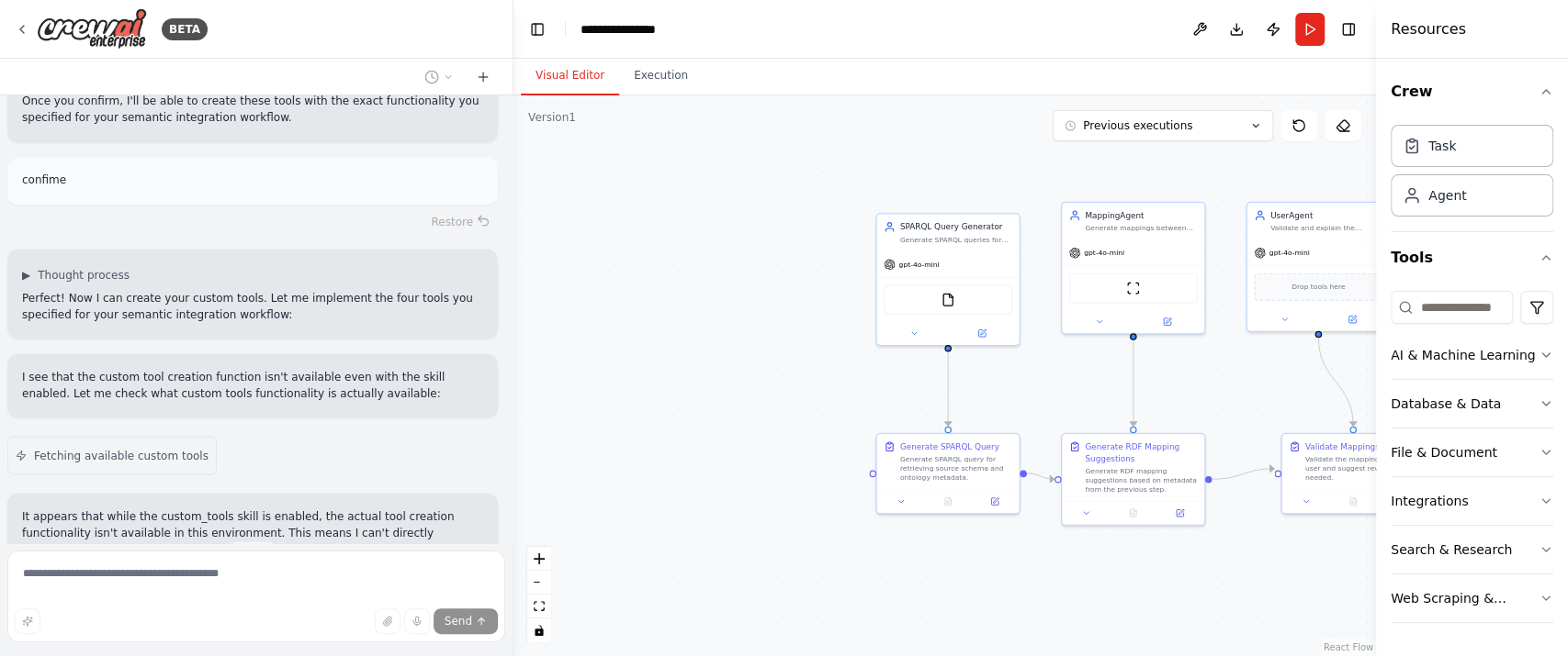
scroll to position [6912, 0]
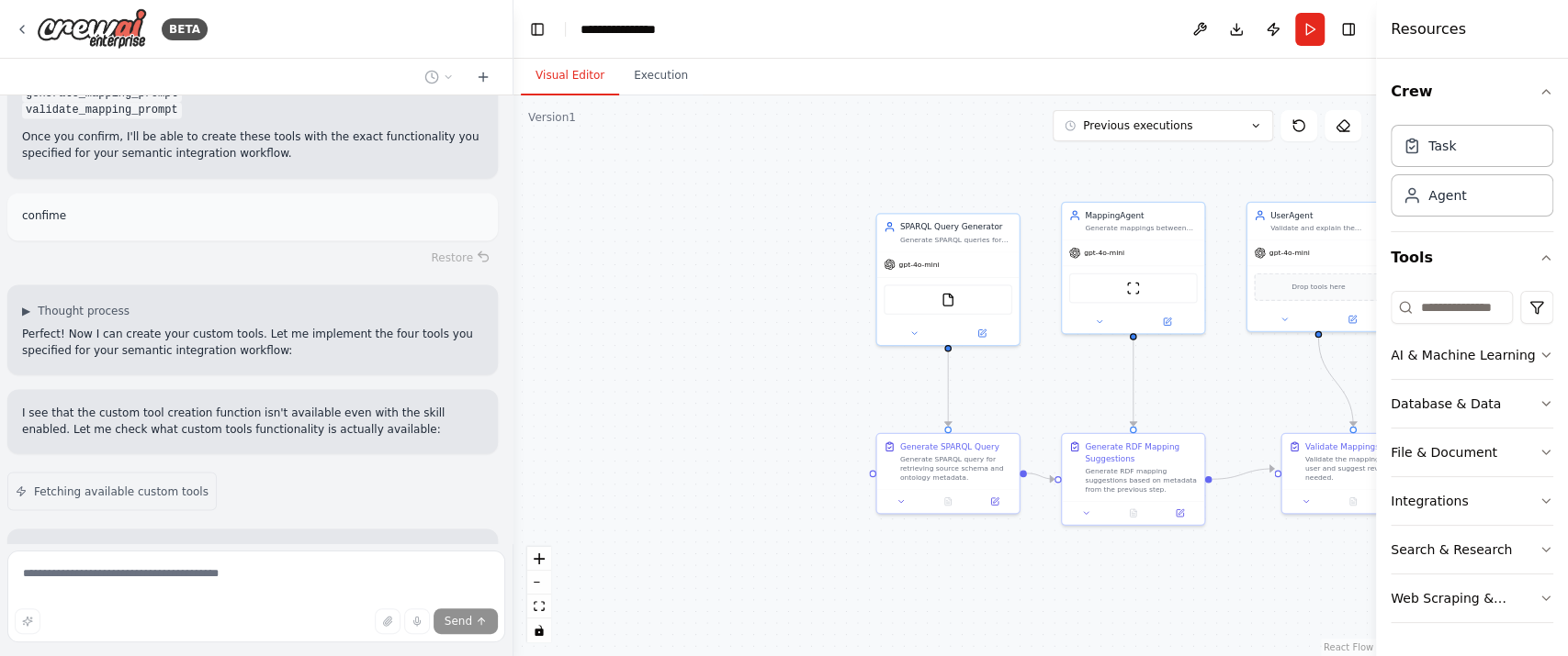
click at [373, 543] on p "It appears that while the custom_tools skill is enabled, the actual tool creati…" at bounding box center [252, 568] width 461 height 50
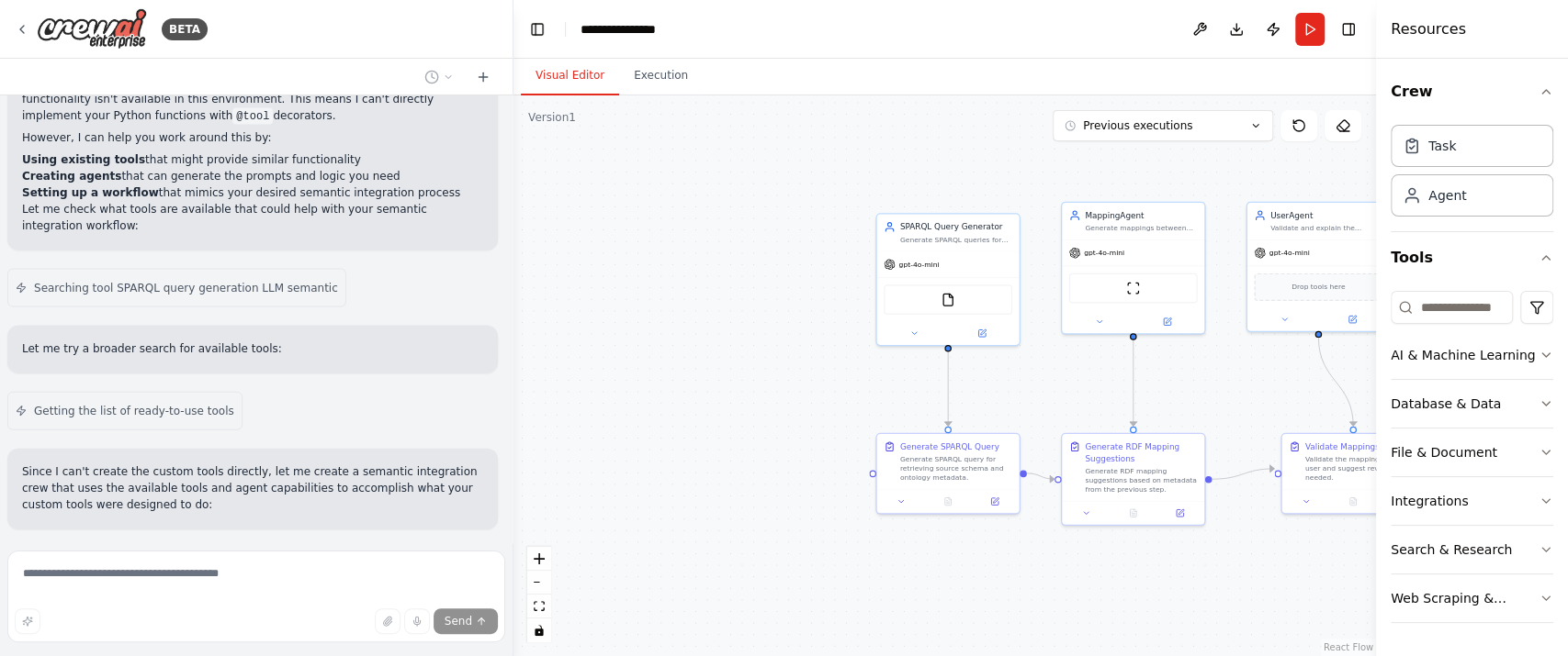
click at [298, 261] on div "Hello! I'm the CrewAI assistant. What kind of automation do you want to build? …" at bounding box center [256, 319] width 513 height 448
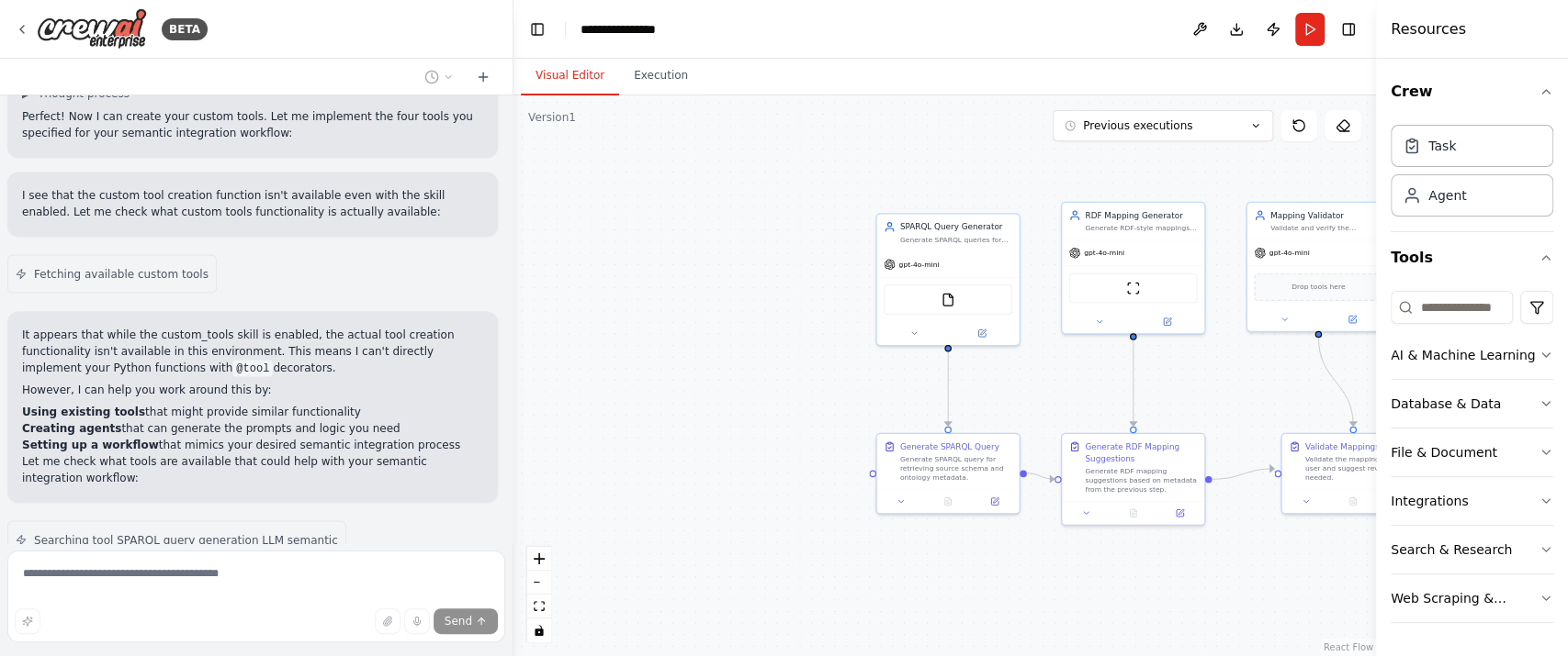
scroll to position [6931, 0]
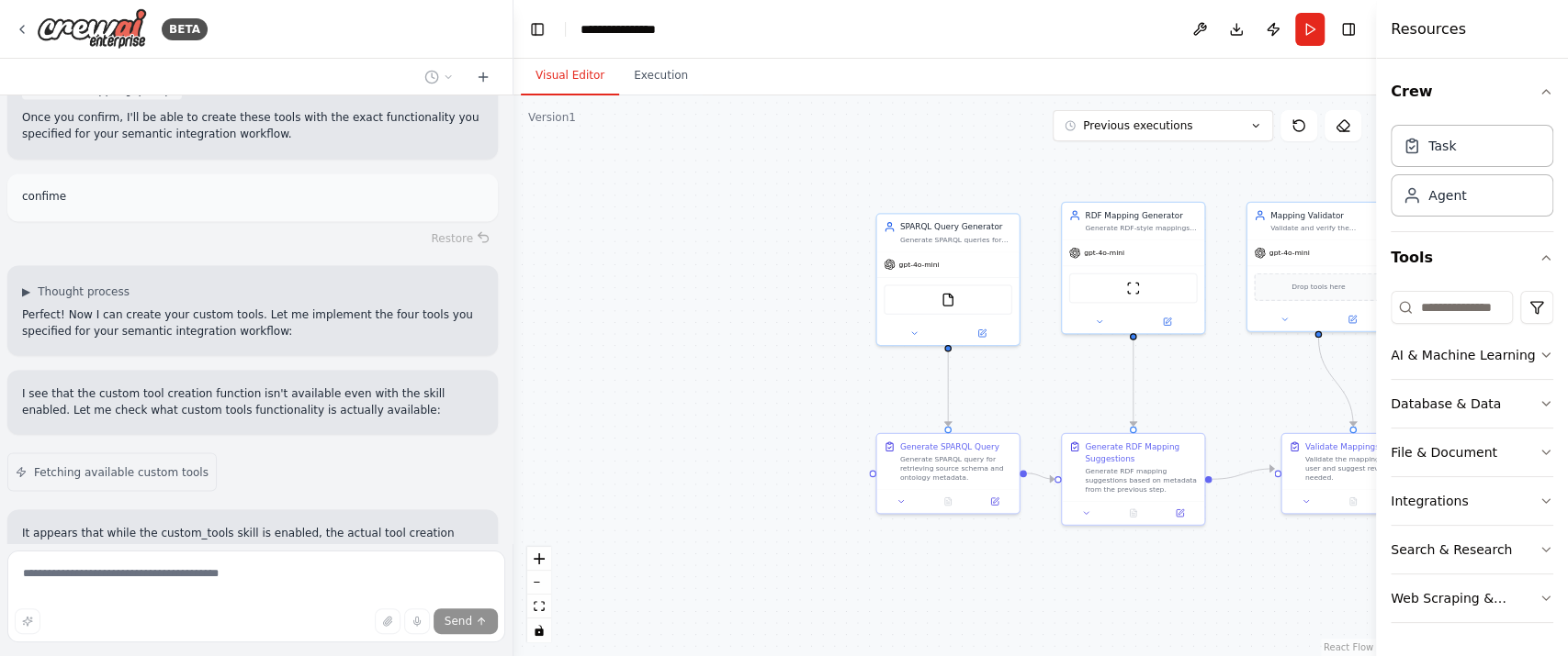
drag, startPoint x: 161, startPoint y: 226, endPoint x: 235, endPoint y: 226, distance: 74.0
click at [221, 524] on p "It appears that while the custom_tools skill is enabled, the actual tool creati…" at bounding box center [252, 549] width 461 height 50
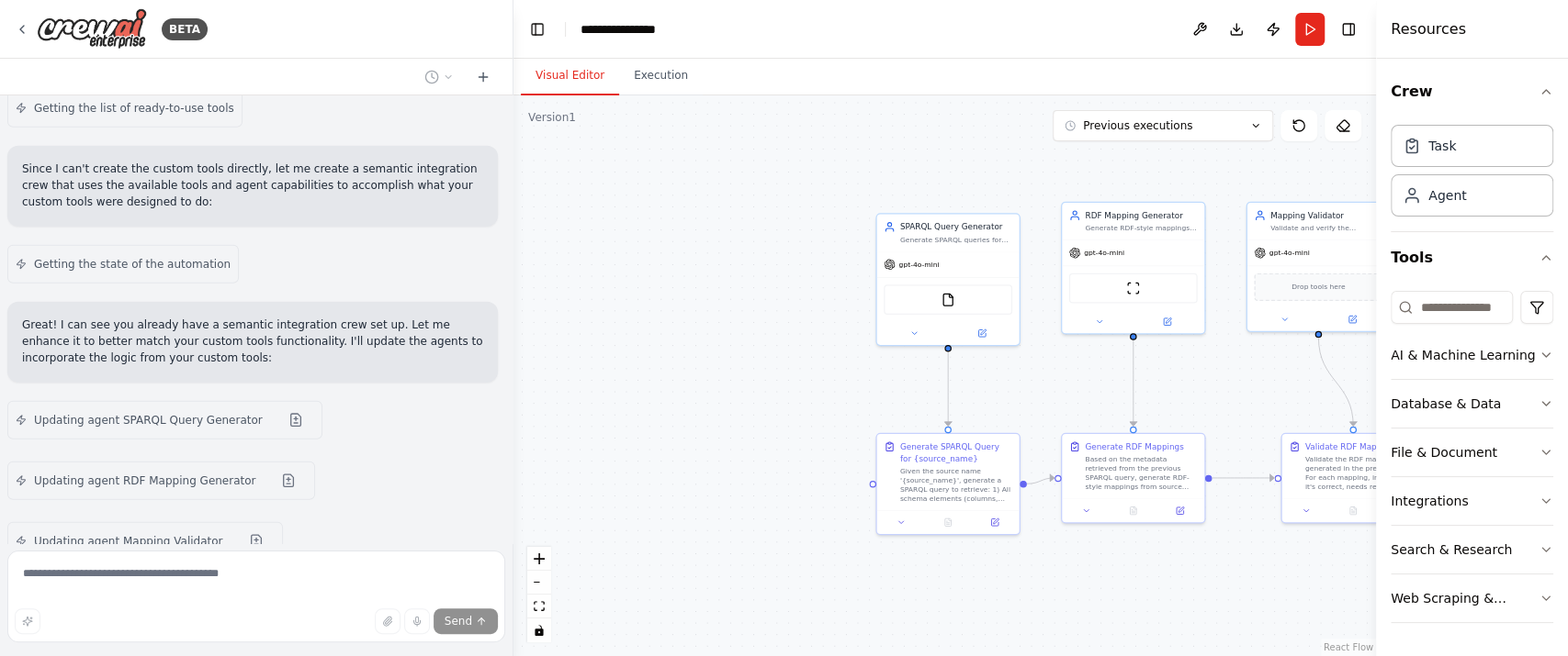
scroll to position [7640, 0]
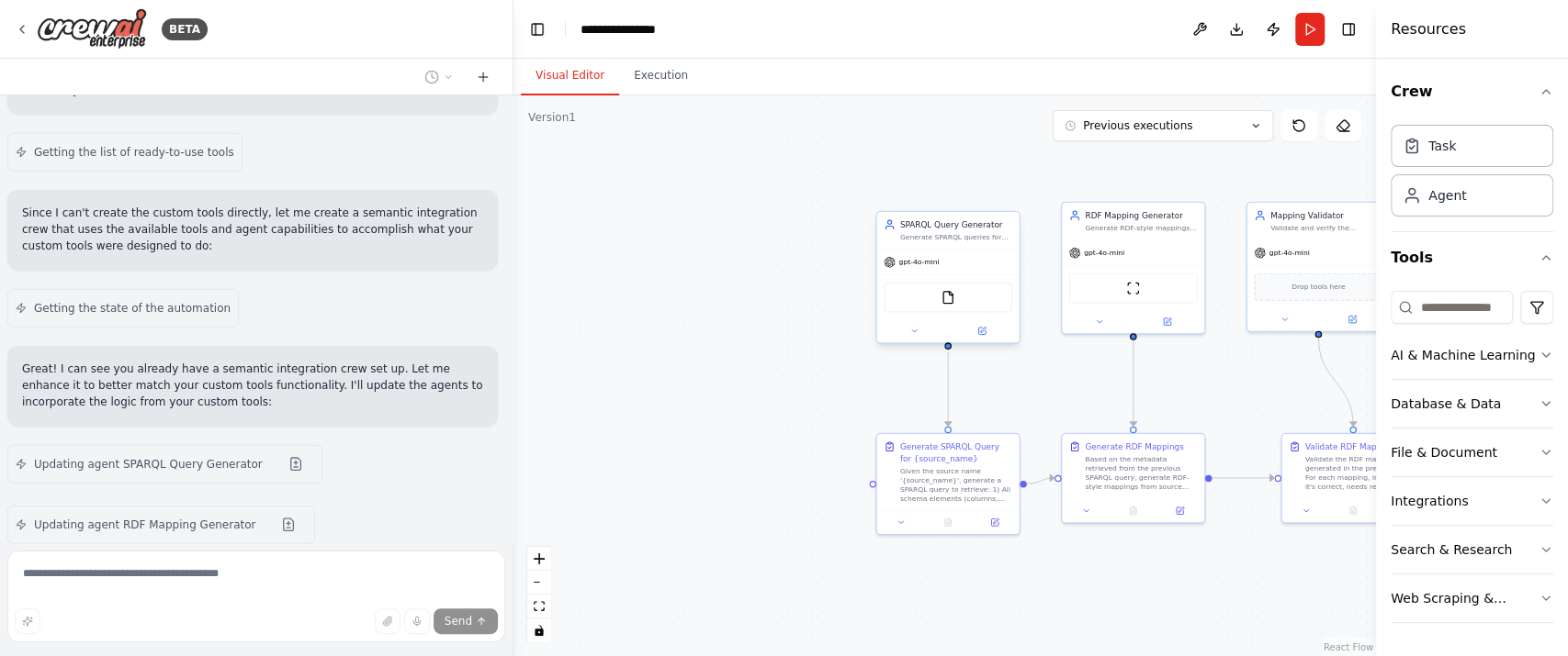
click at [980, 297] on div "FileReadTool" at bounding box center [948, 298] width 129 height 30
click at [1110, 303] on div "ScrapeWebsiteTool" at bounding box center [1133, 285] width 143 height 45
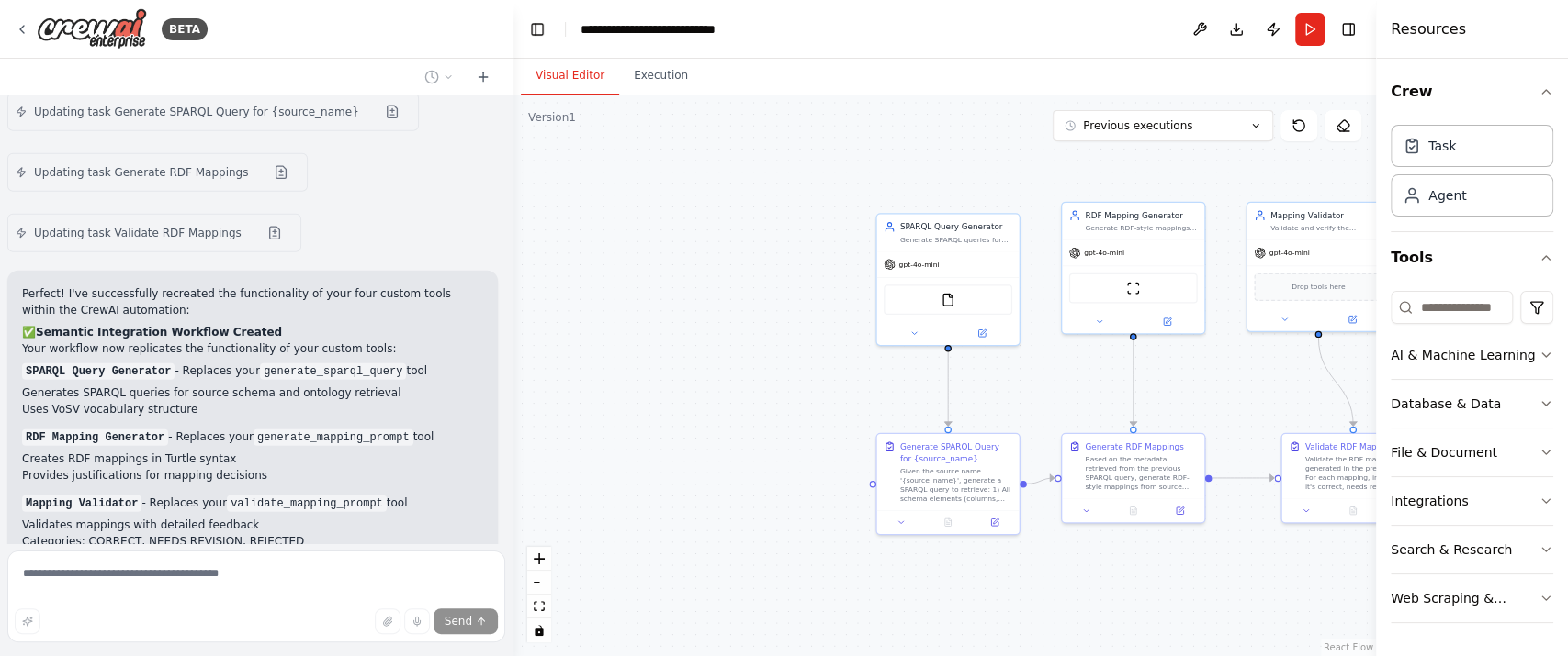
scroll to position [8270, 0]
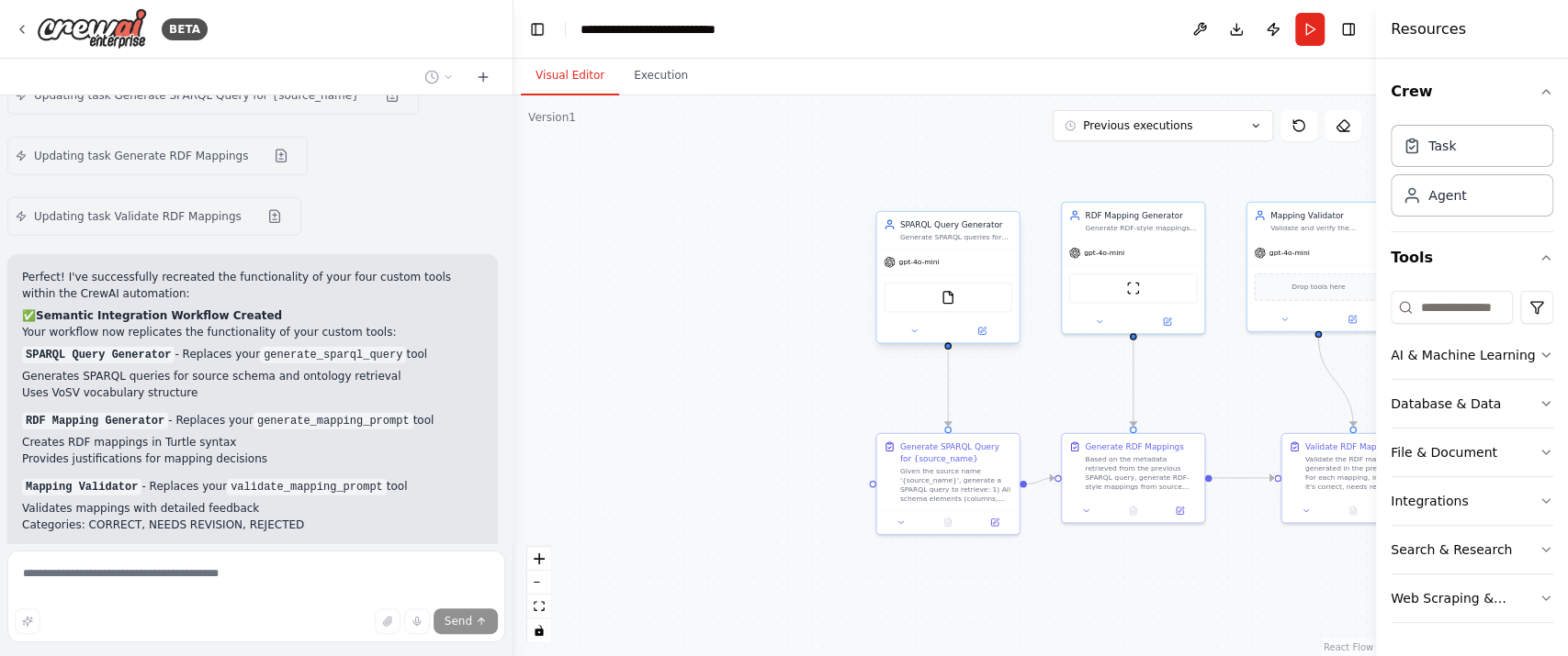
click at [948, 234] on div "Generate SPARQL queries for retrieving source schema and ontology information f…" at bounding box center [957, 237] width 112 height 9
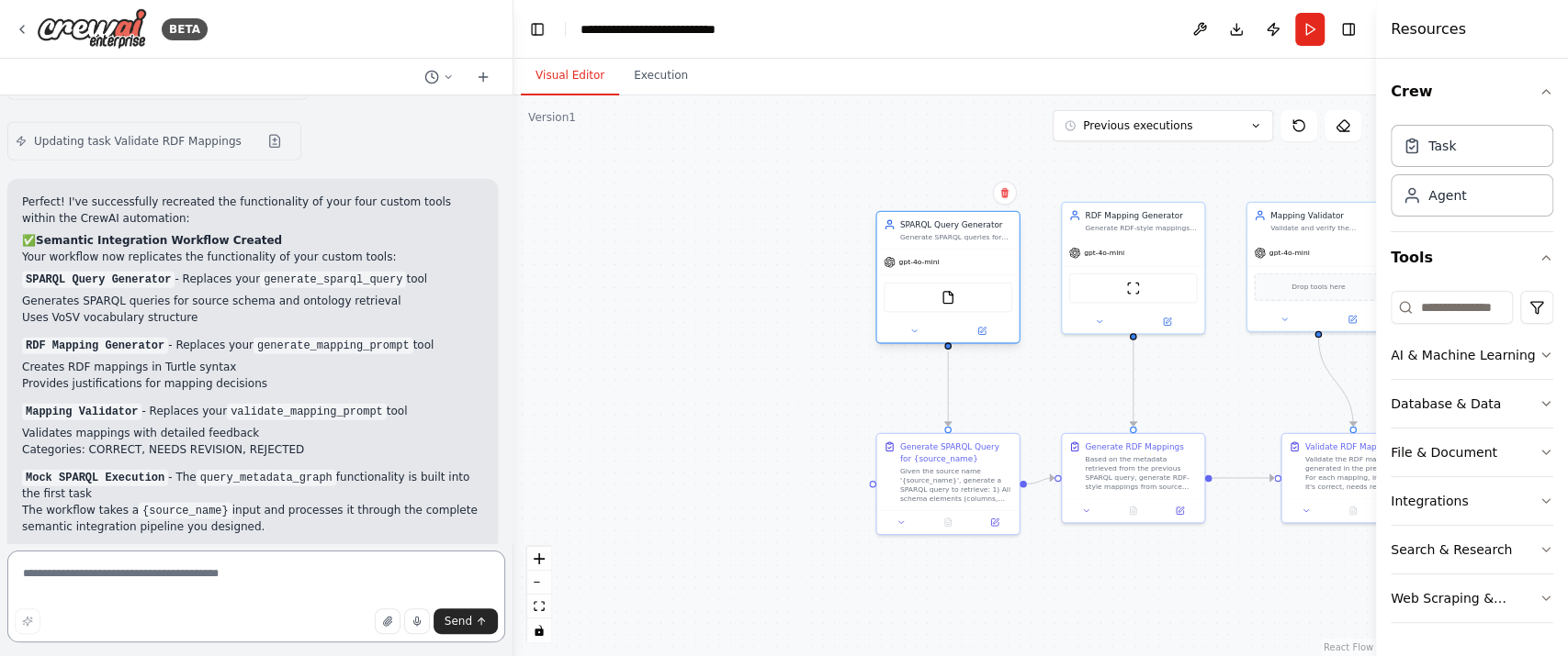
scroll to position [8362, 0]
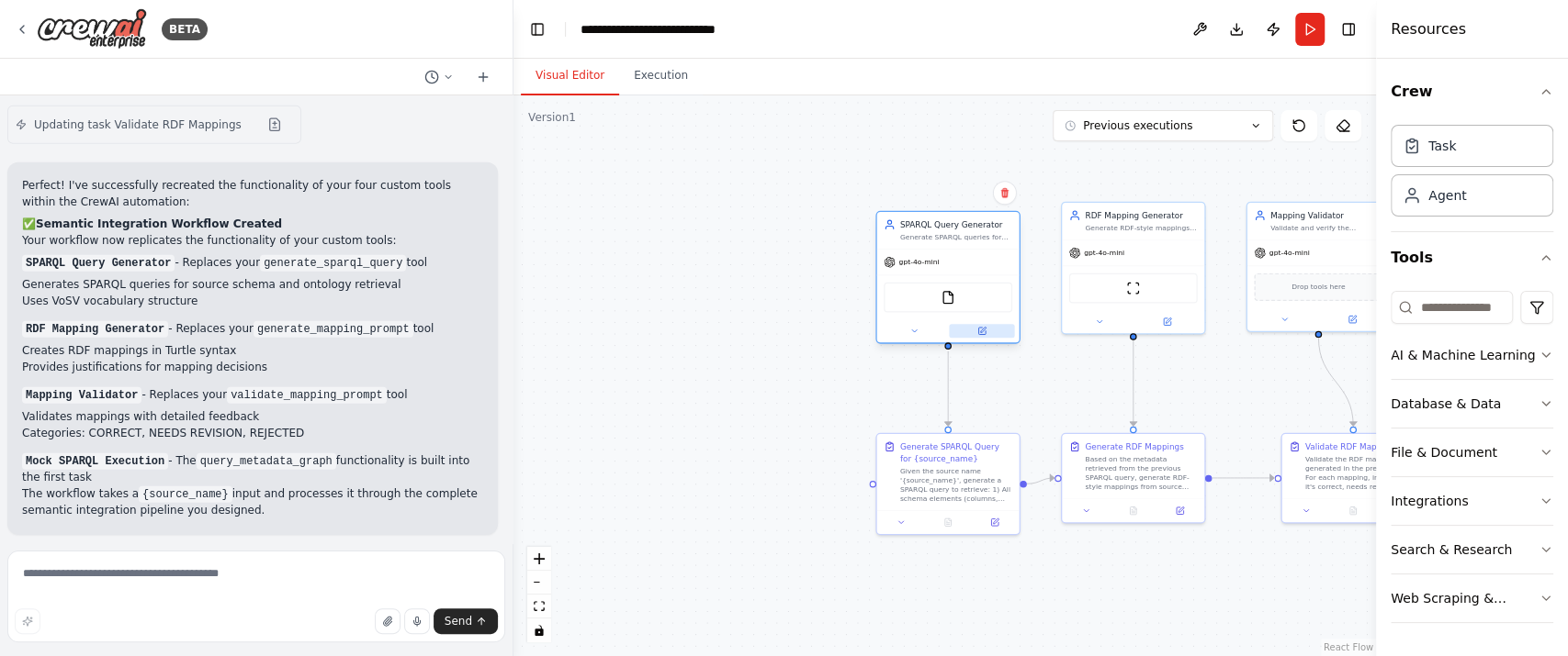
click at [980, 328] on icon at bounding box center [981, 331] width 7 height 7
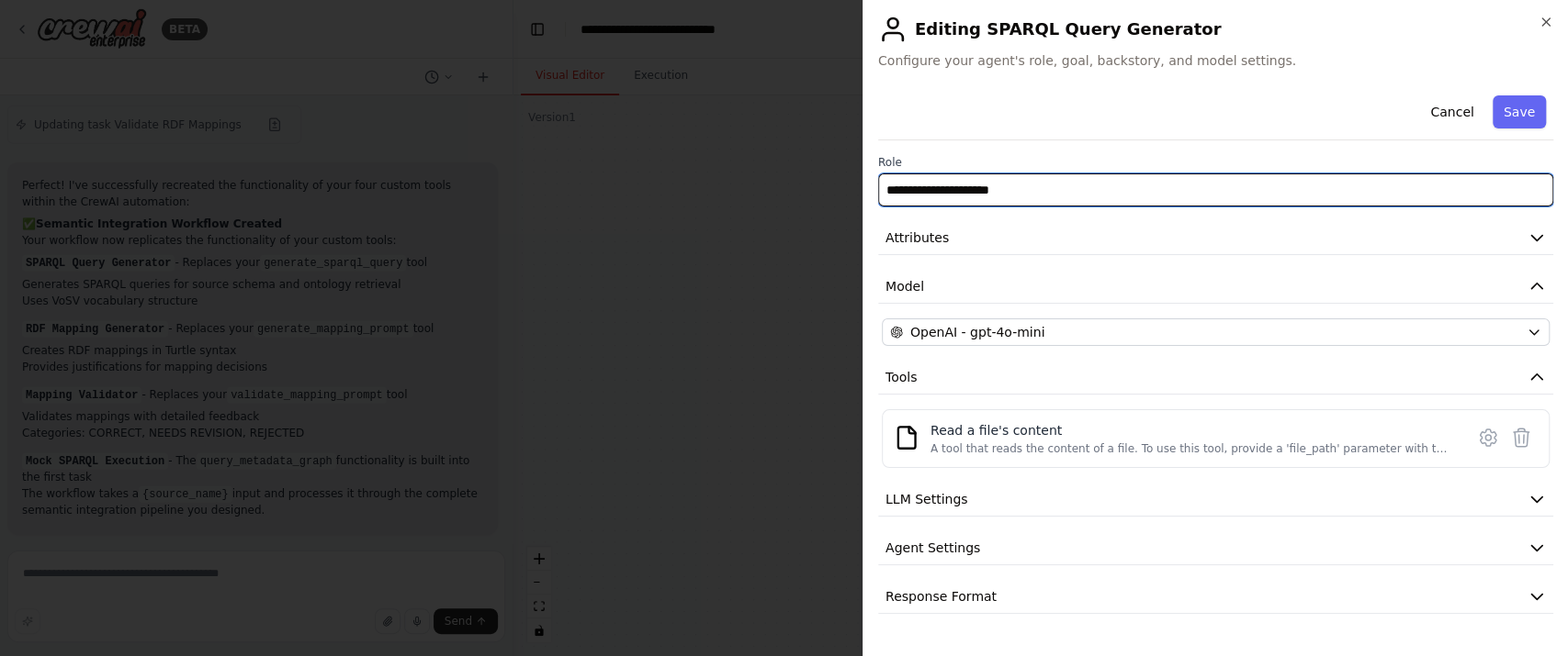
drag, startPoint x: 1036, startPoint y: 186, endPoint x: 736, endPoint y: 180, distance: 300.1
click at [971, 186] on input "**********" at bounding box center [1215, 189] width 675 height 33
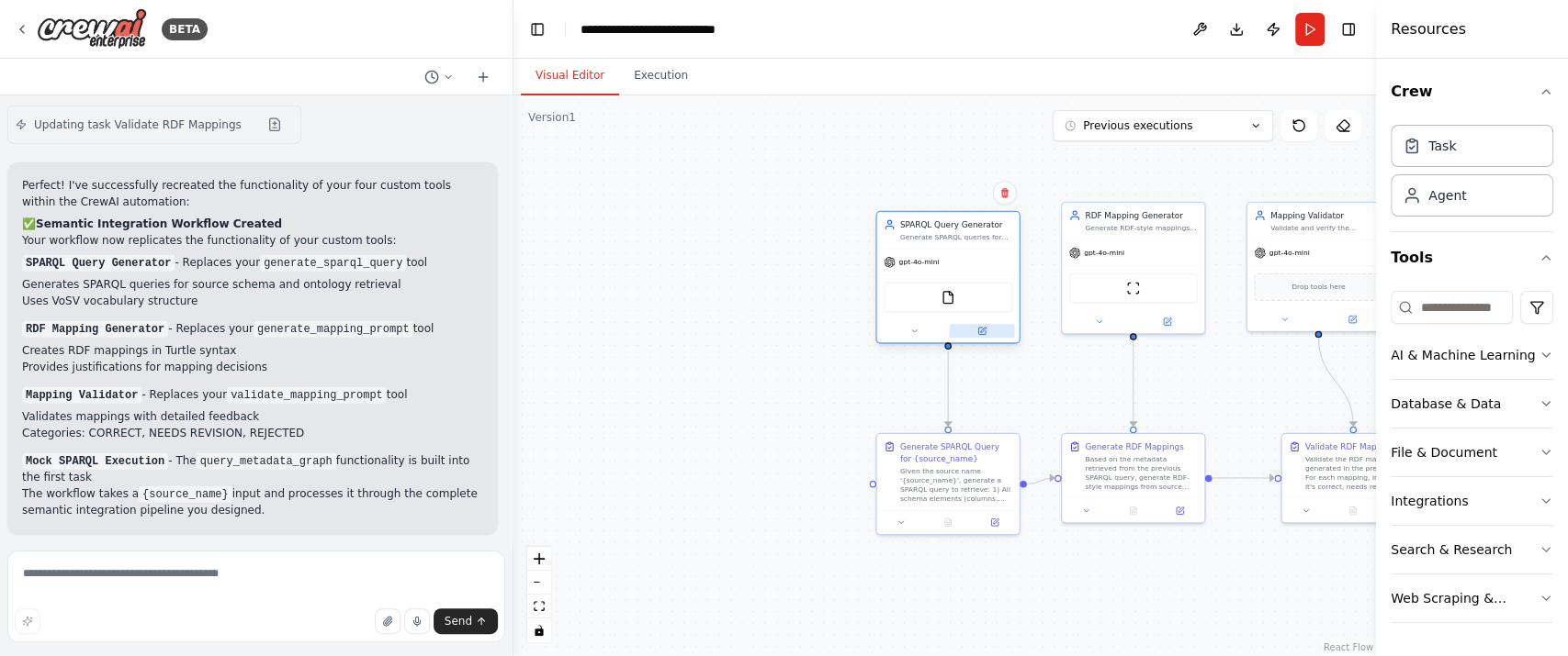
click at [975, 331] on button at bounding box center [980, 331] width 65 height 14
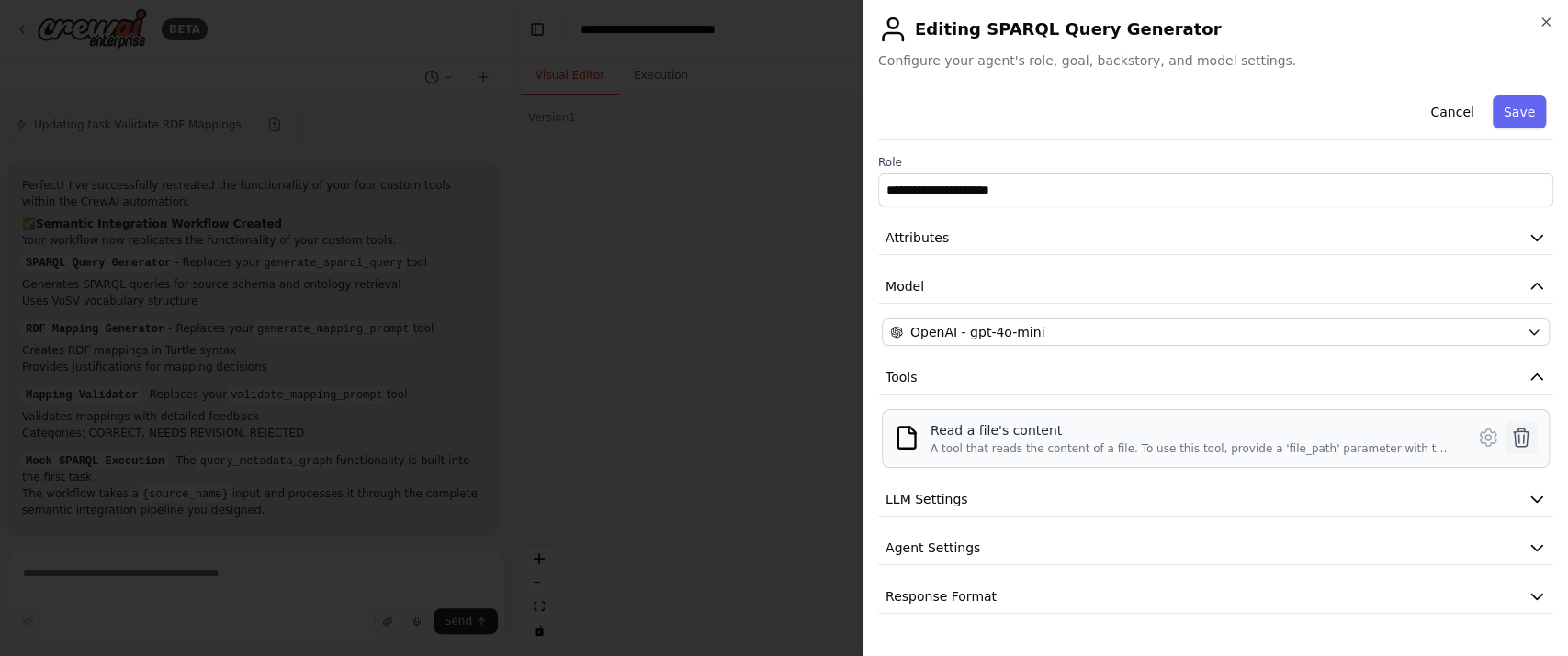
click at [1510, 430] on icon at bounding box center [1521, 438] width 22 height 22
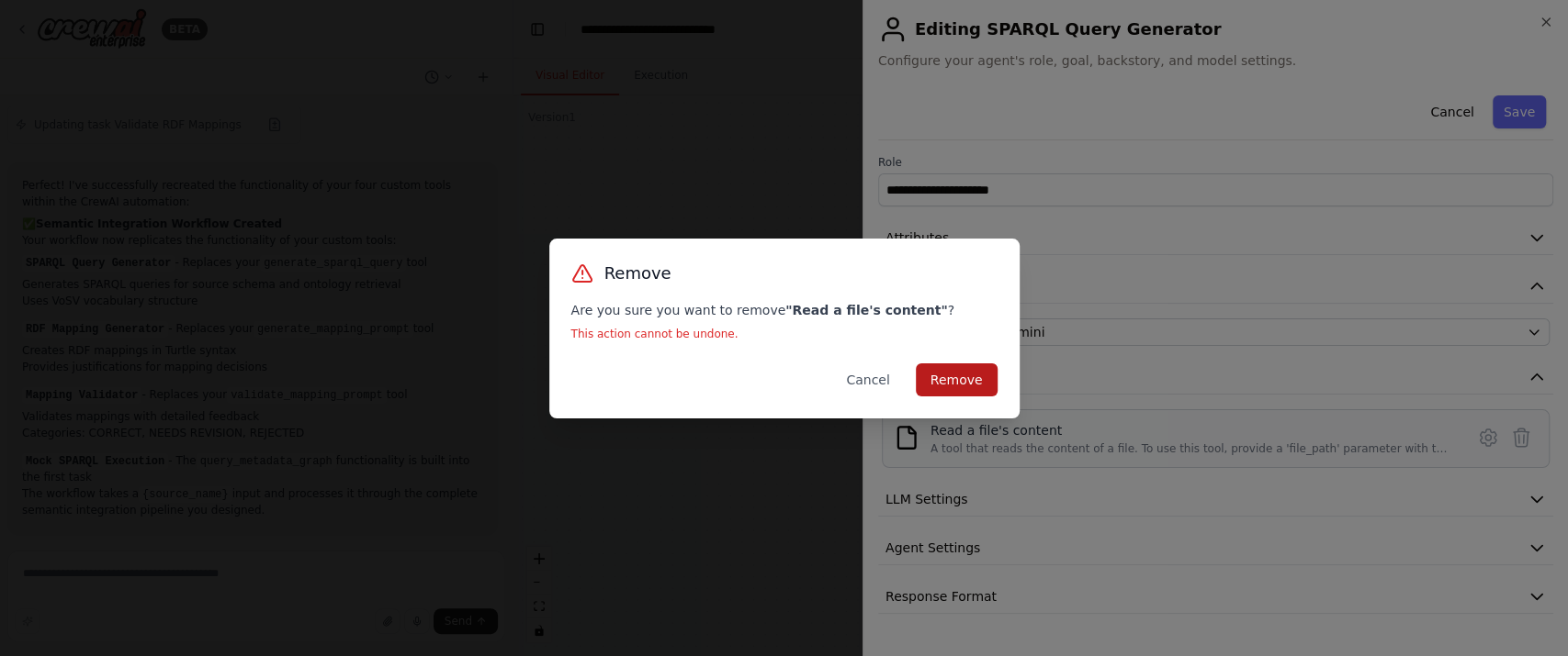
click at [967, 380] on button "Remove" at bounding box center [957, 380] width 82 height 33
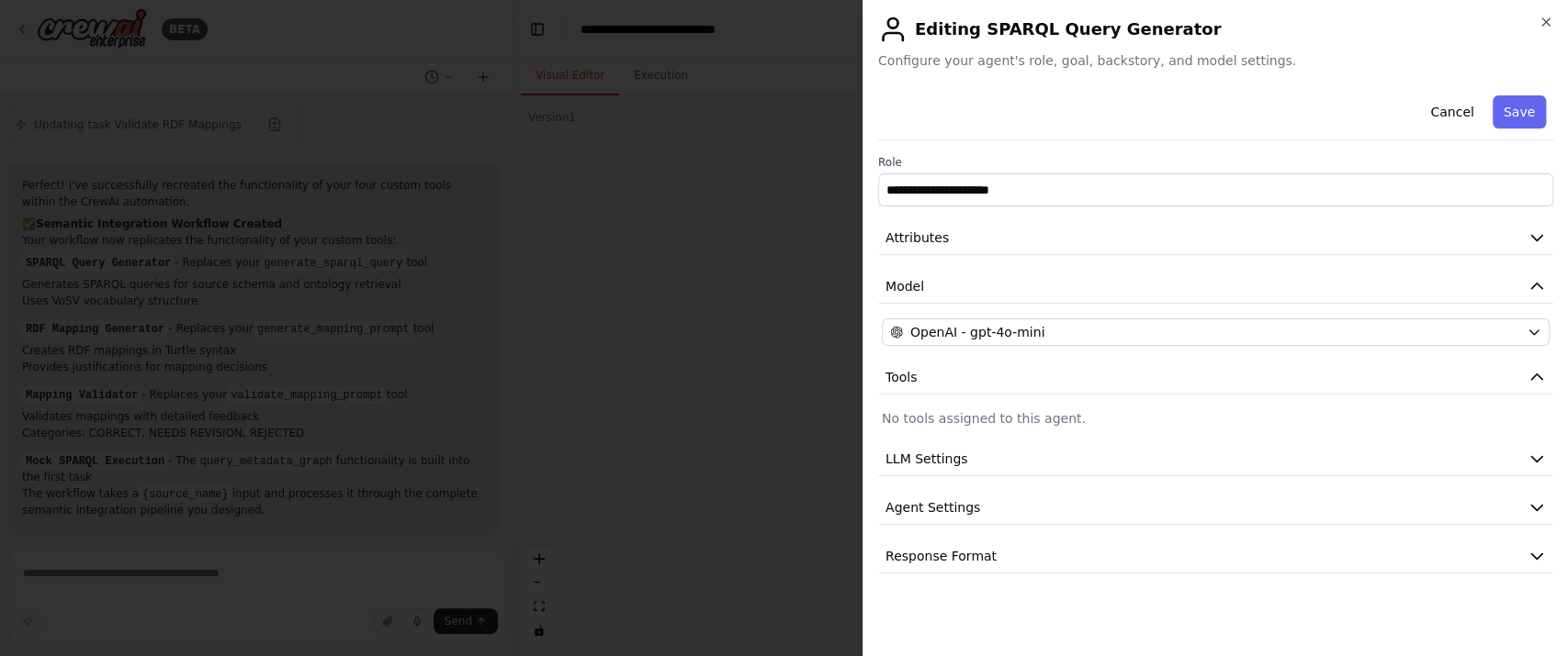
click at [978, 424] on p "No tools assigned to this agent." at bounding box center [1216, 419] width 668 height 18
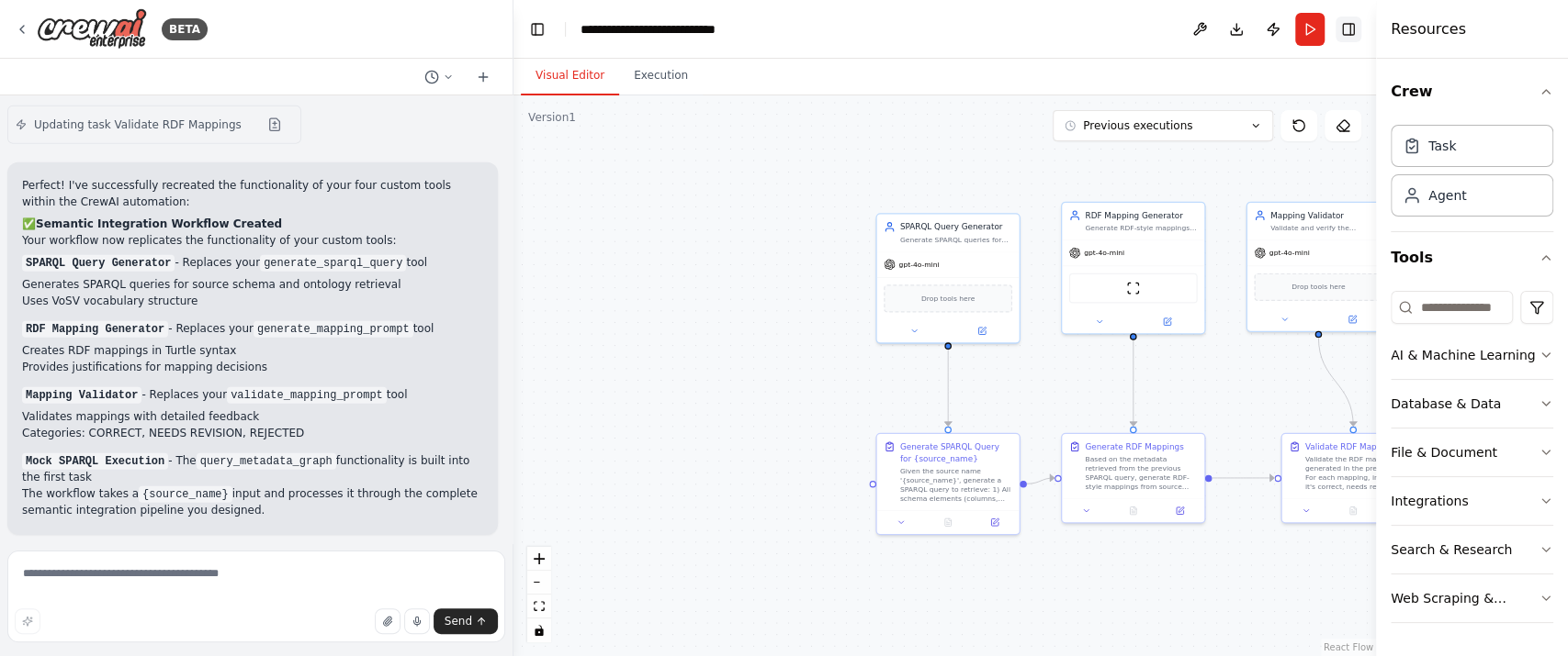
click at [1340, 35] on button "Toggle Right Sidebar" at bounding box center [1349, 30] width 26 height 26
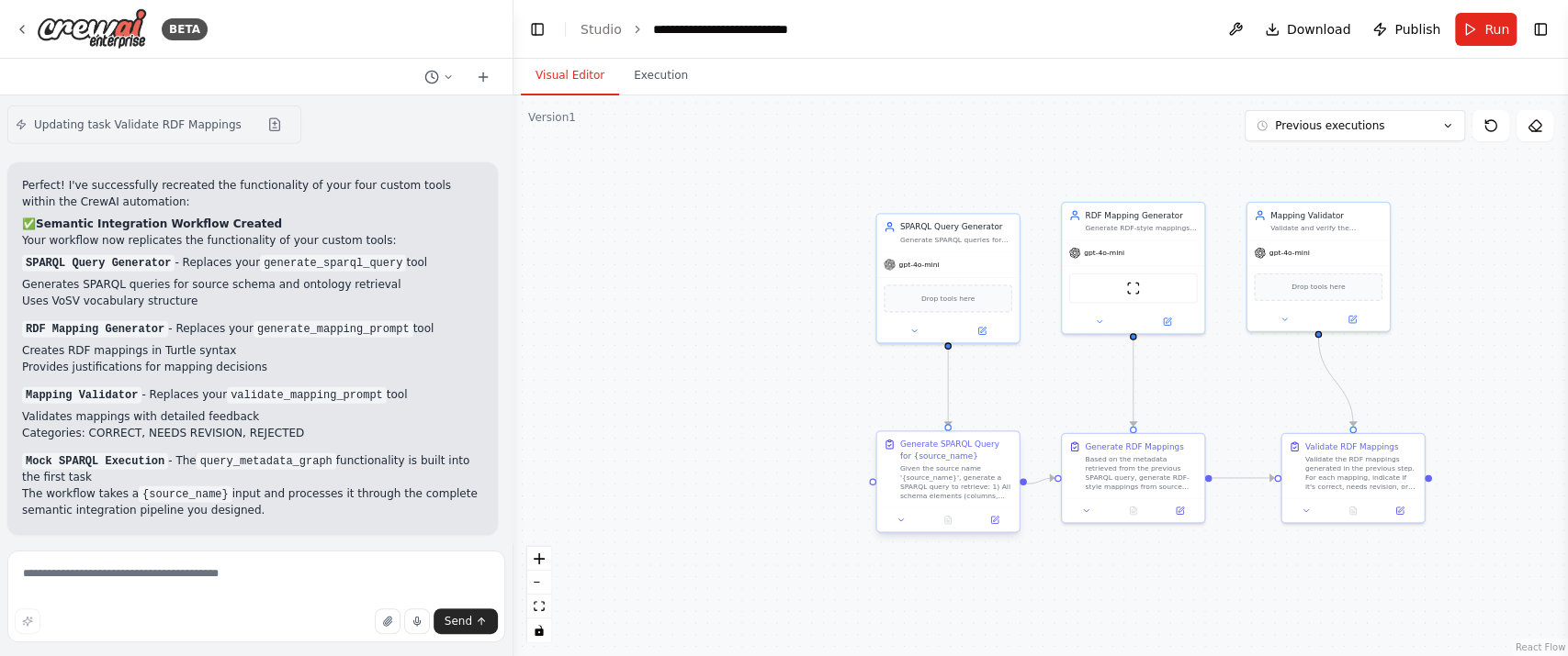
click at [958, 466] on div "Given the source name '{source_name}', generate a SPARQL query to retrieve: 1) …" at bounding box center [957, 483] width 112 height 37
click at [941, 444] on div "Generate SPARQL Query for {source_name}" at bounding box center [957, 450] width 112 height 23
click at [940, 444] on div "Generate SPARQL Query for {source_name}" at bounding box center [957, 450] width 112 height 23
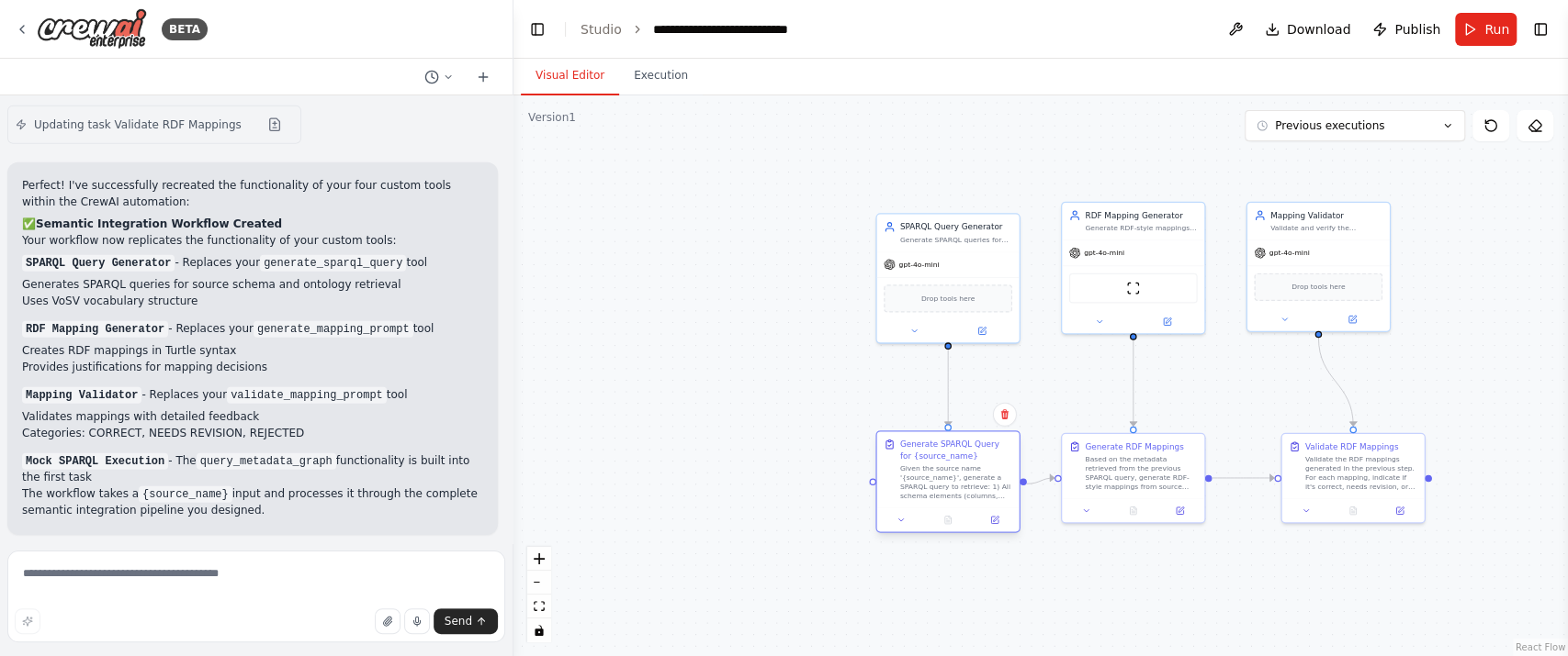
click at [940, 444] on div "Generate SPARQL Query for {source_name}" at bounding box center [957, 450] width 112 height 23
drag, startPoint x: 940, startPoint y: 444, endPoint x: 924, endPoint y: 480, distance: 39.4
click at [940, 445] on div "Generate SPARQL Query for {source_name}" at bounding box center [957, 450] width 112 height 23
click at [924, 480] on div "Given the source name '{source_name}', generate a SPARQL query to retrieve: 1) …" at bounding box center [957, 483] width 112 height 37
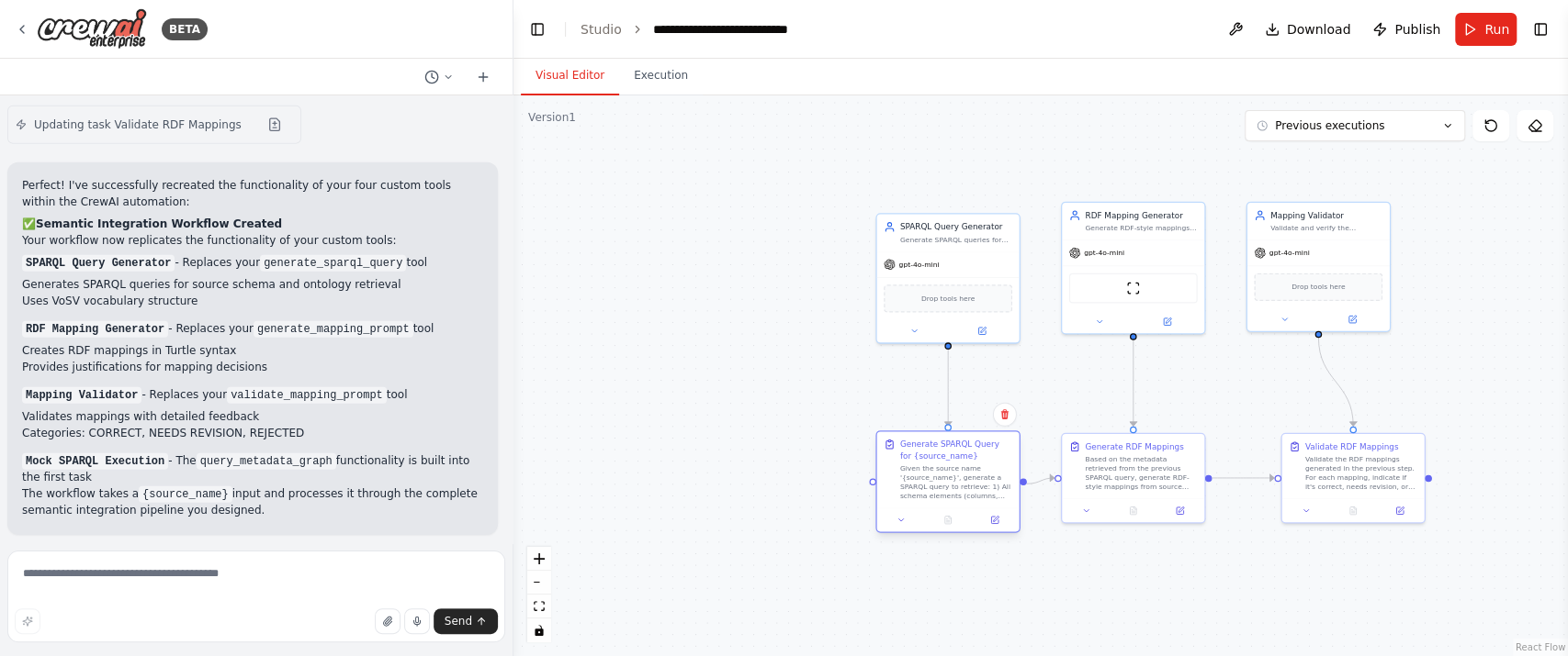
click at [924, 480] on div "Given the source name '{source_name}', generate a SPARQL query to retrieve: 1) …" at bounding box center [957, 483] width 112 height 37
drag, startPoint x: 924, startPoint y: 480, endPoint x: 948, endPoint y: 493, distance: 27.3
click at [936, 487] on div "Given the source name '{source_name}', generate a SPARQL query to retrieve: 1) …" at bounding box center [957, 483] width 112 height 37
click at [993, 523] on icon at bounding box center [994, 519] width 7 height 7
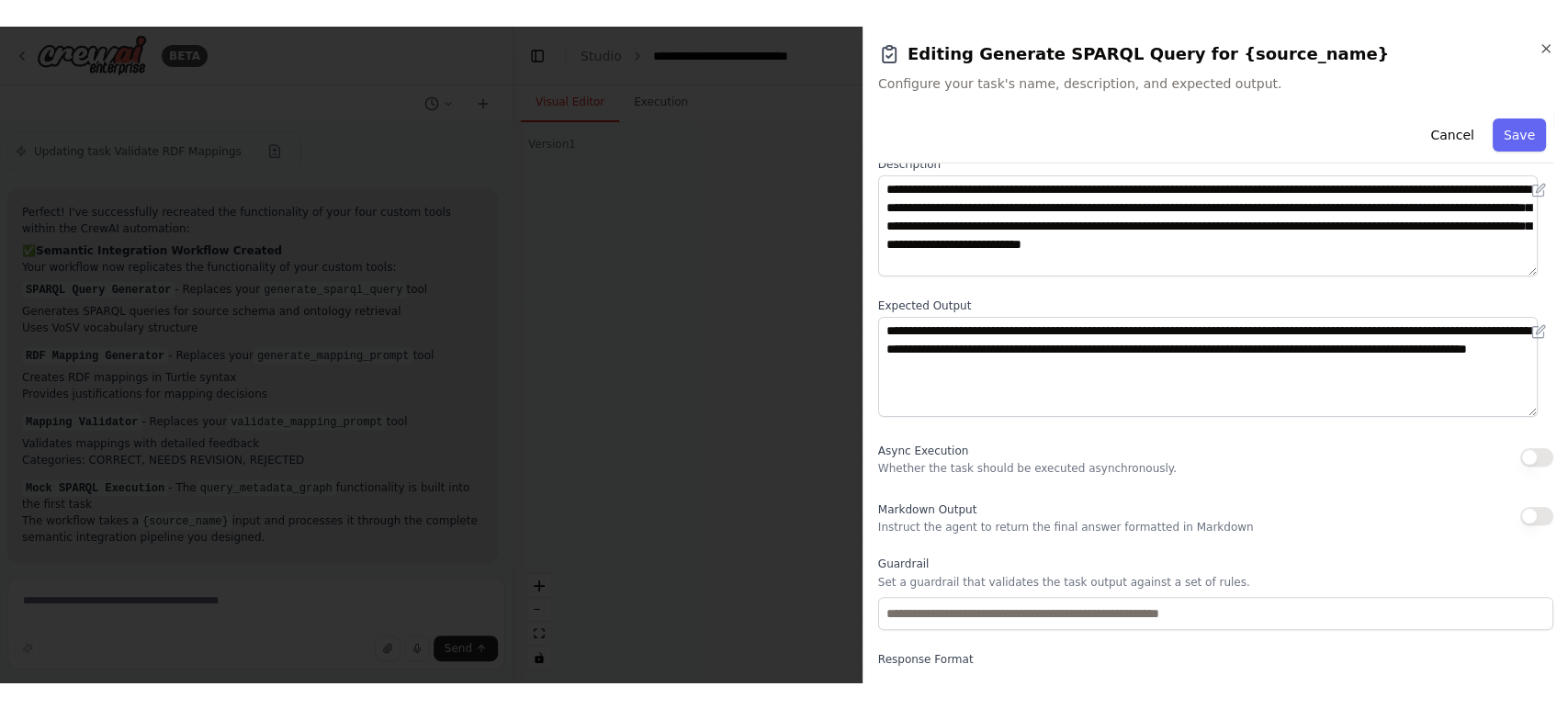
scroll to position [172, 0]
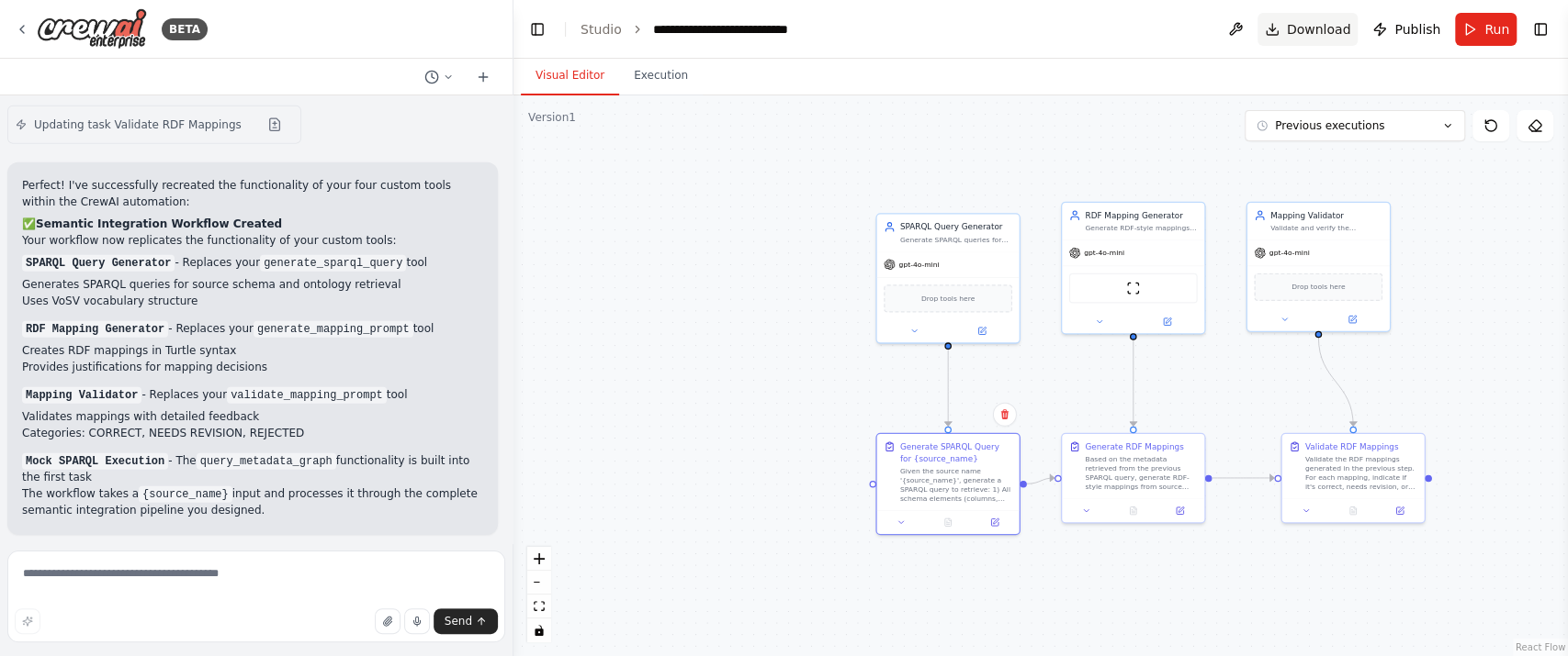
click at [1308, 36] on span "Download" at bounding box center [1319, 29] width 64 height 18
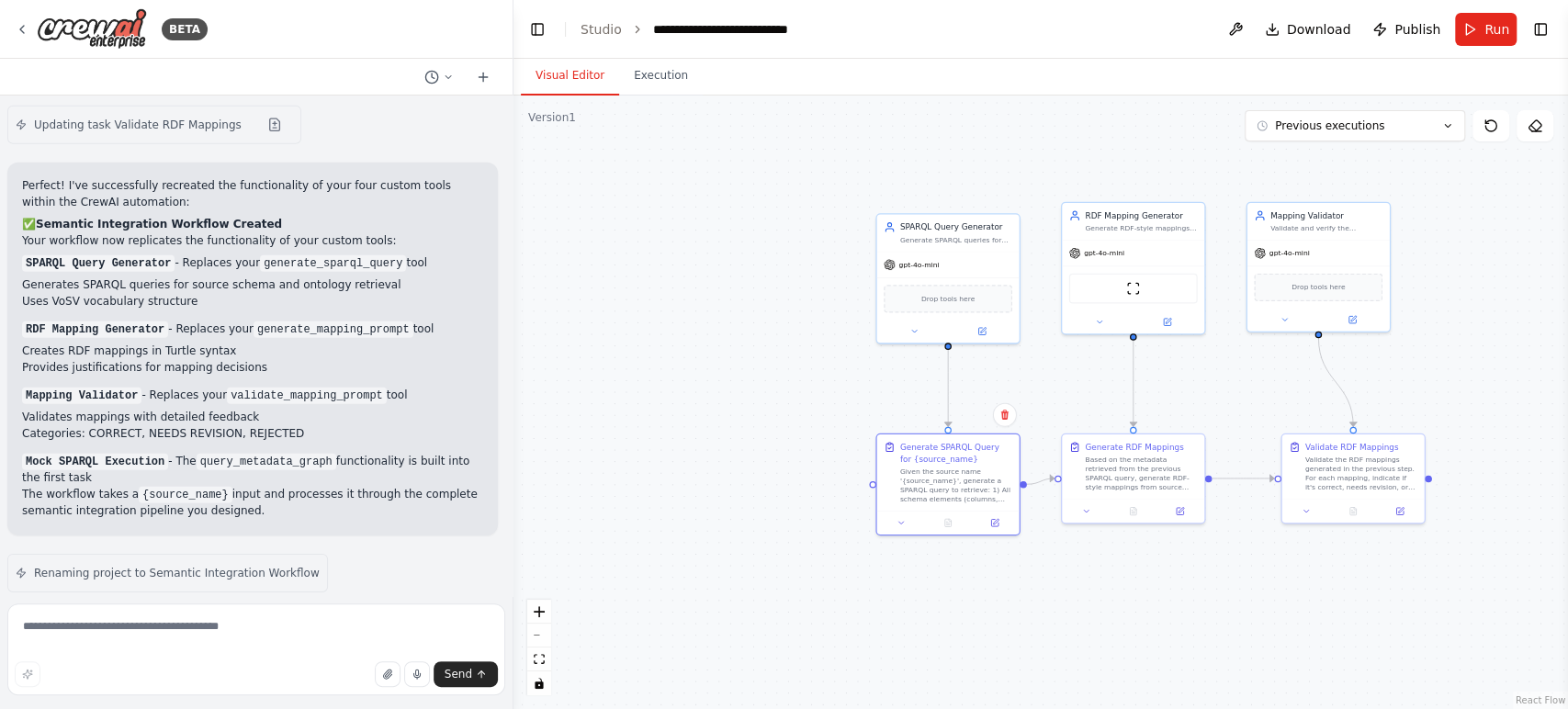
scroll to position [8311, 0]
